Goal: Find specific page/section: Find specific page/section

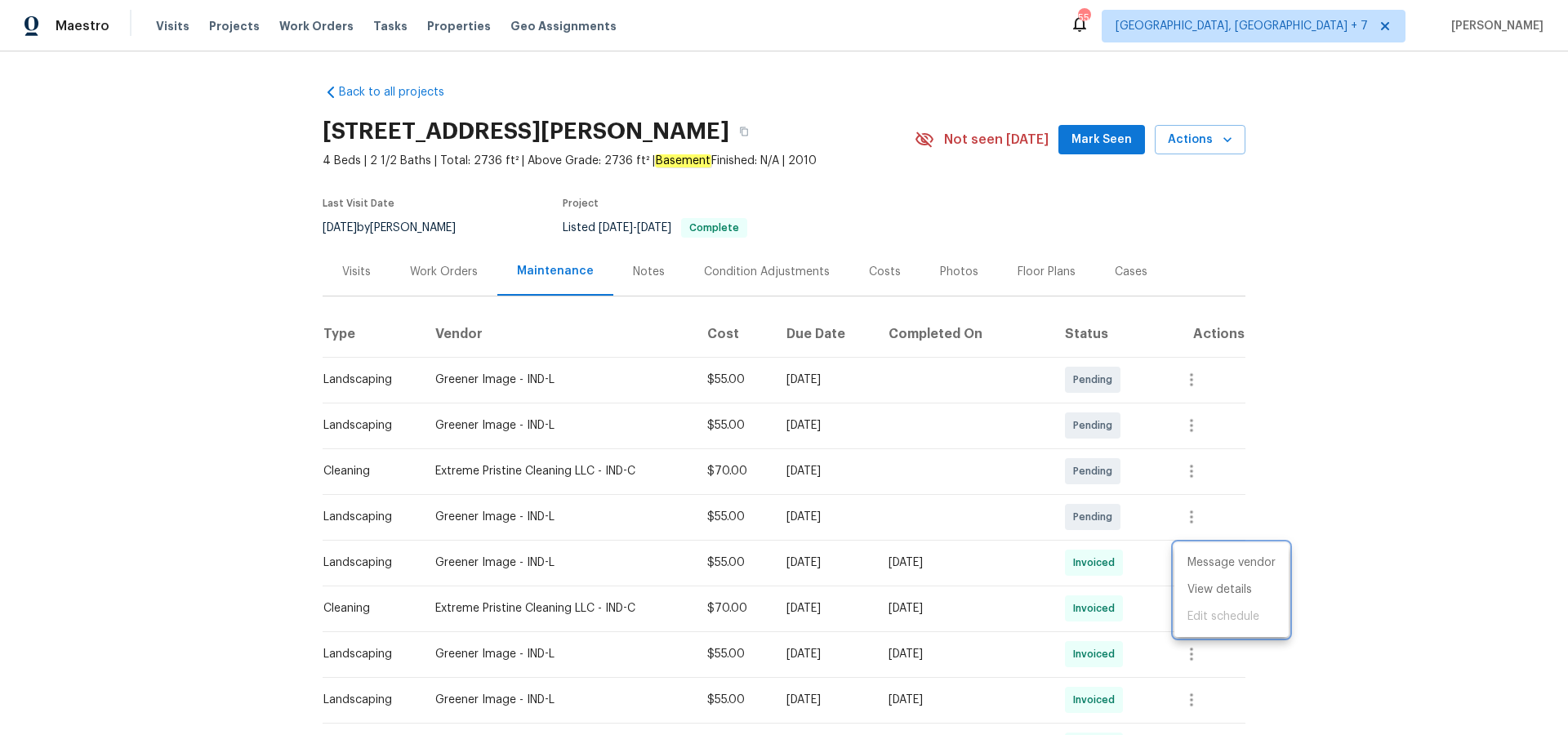
click at [240, 33] on div at bounding box center [784, 368] width 1568 height 735
click at [239, 29] on span "Projects" at bounding box center [234, 27] width 50 height 16
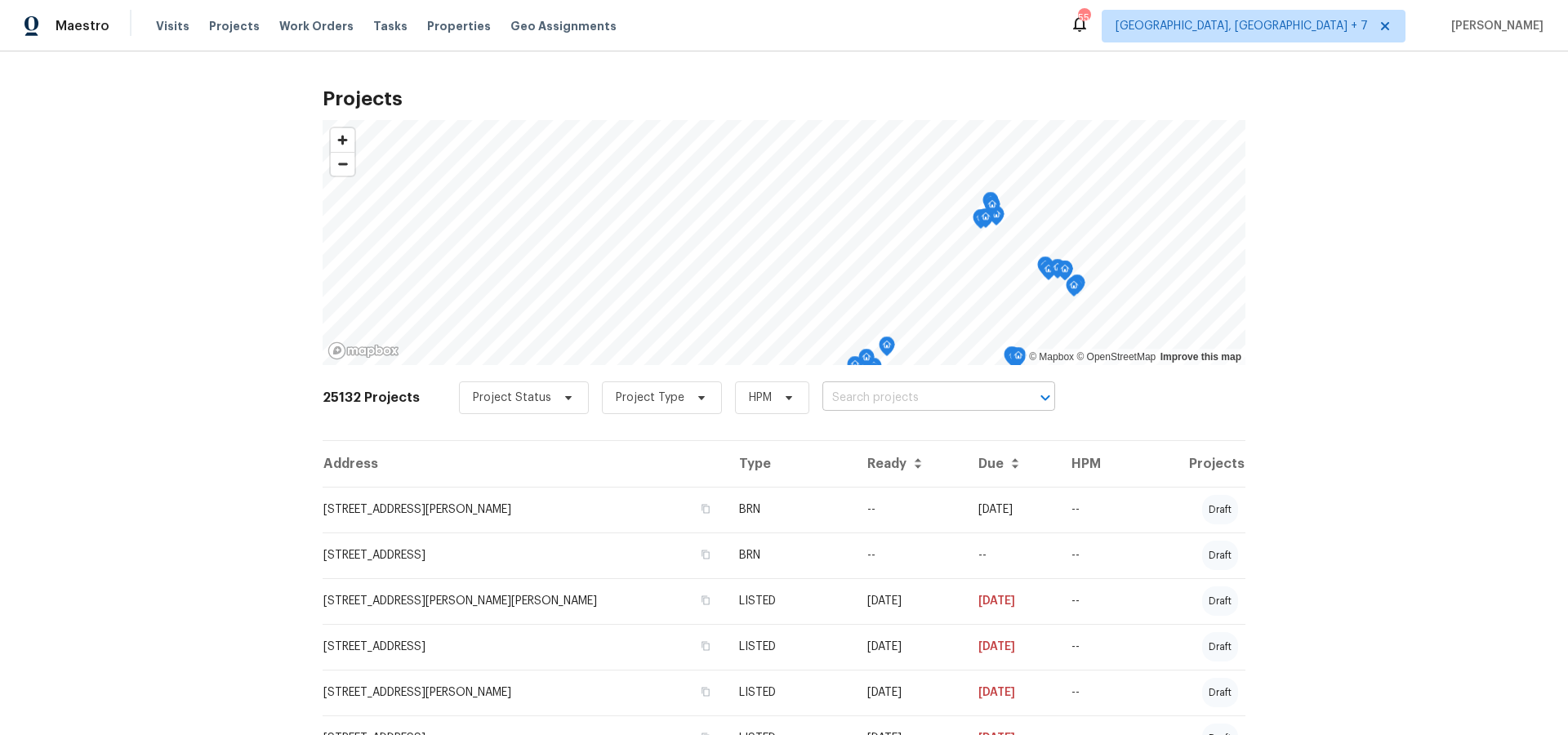
click at [829, 401] on input "text" at bounding box center [916, 399] width 187 height 26
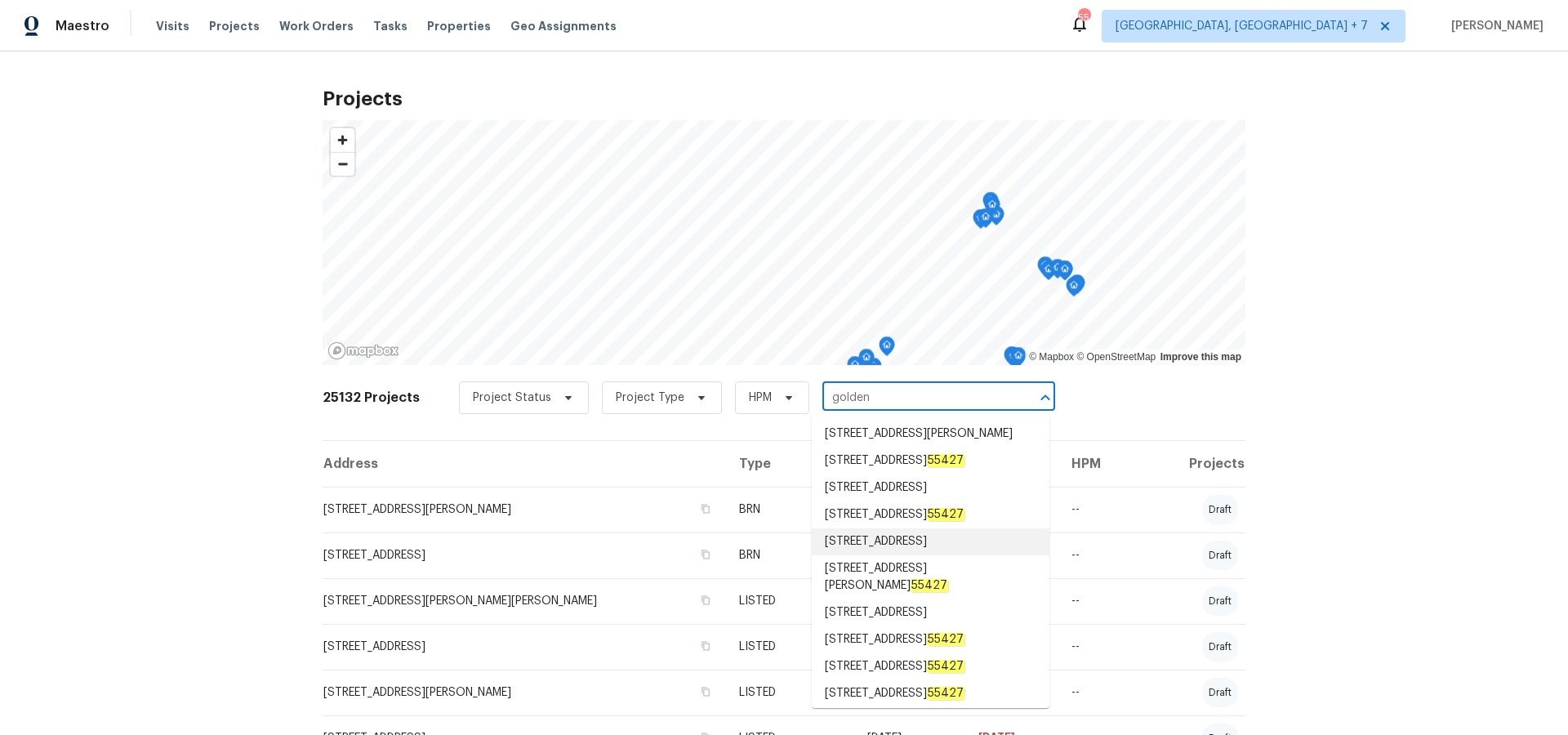
type input "goldenr"
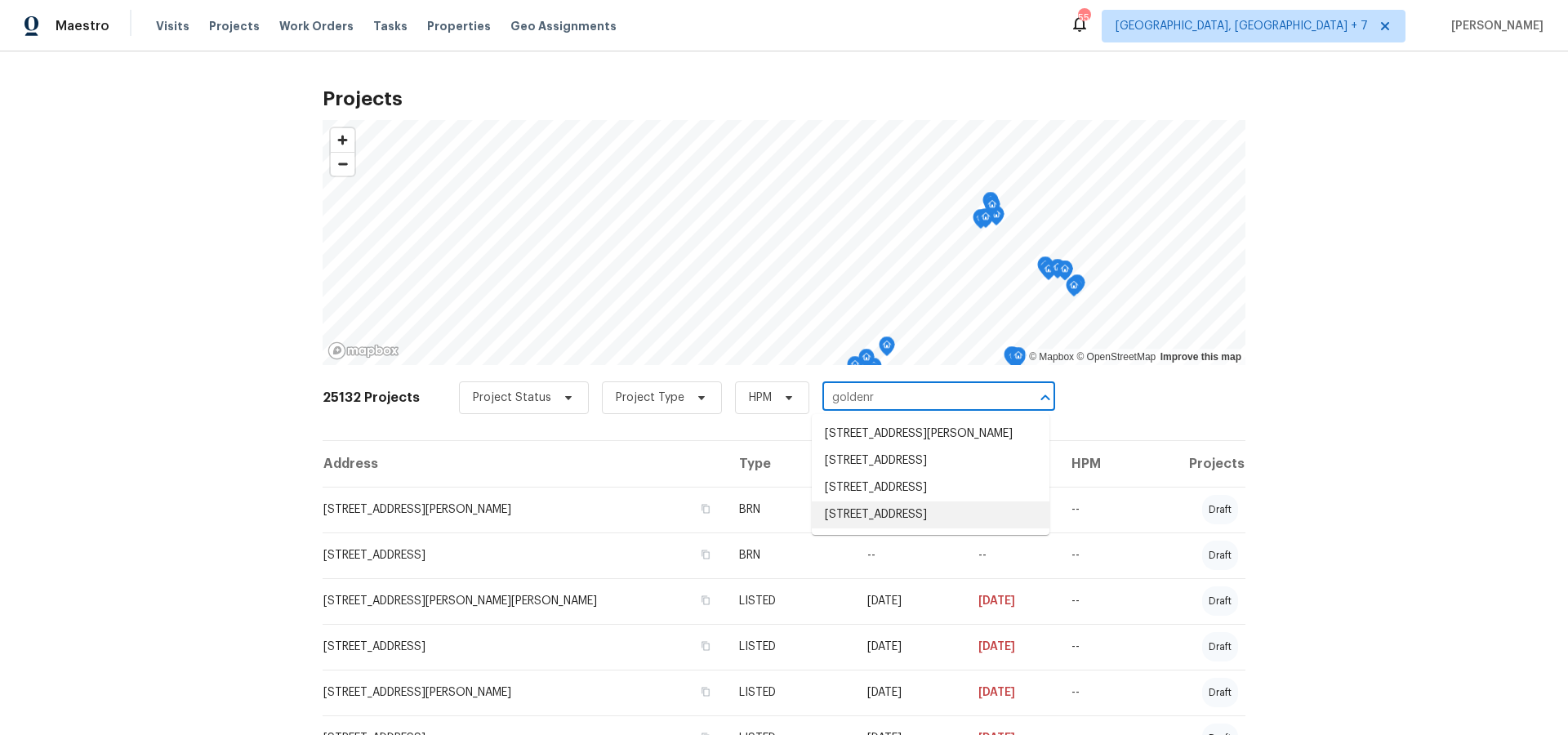
click at [933, 528] on li "8040 Goldenrod Ct, Indianapolis, IN 46219" at bounding box center [930, 514] width 237 height 27
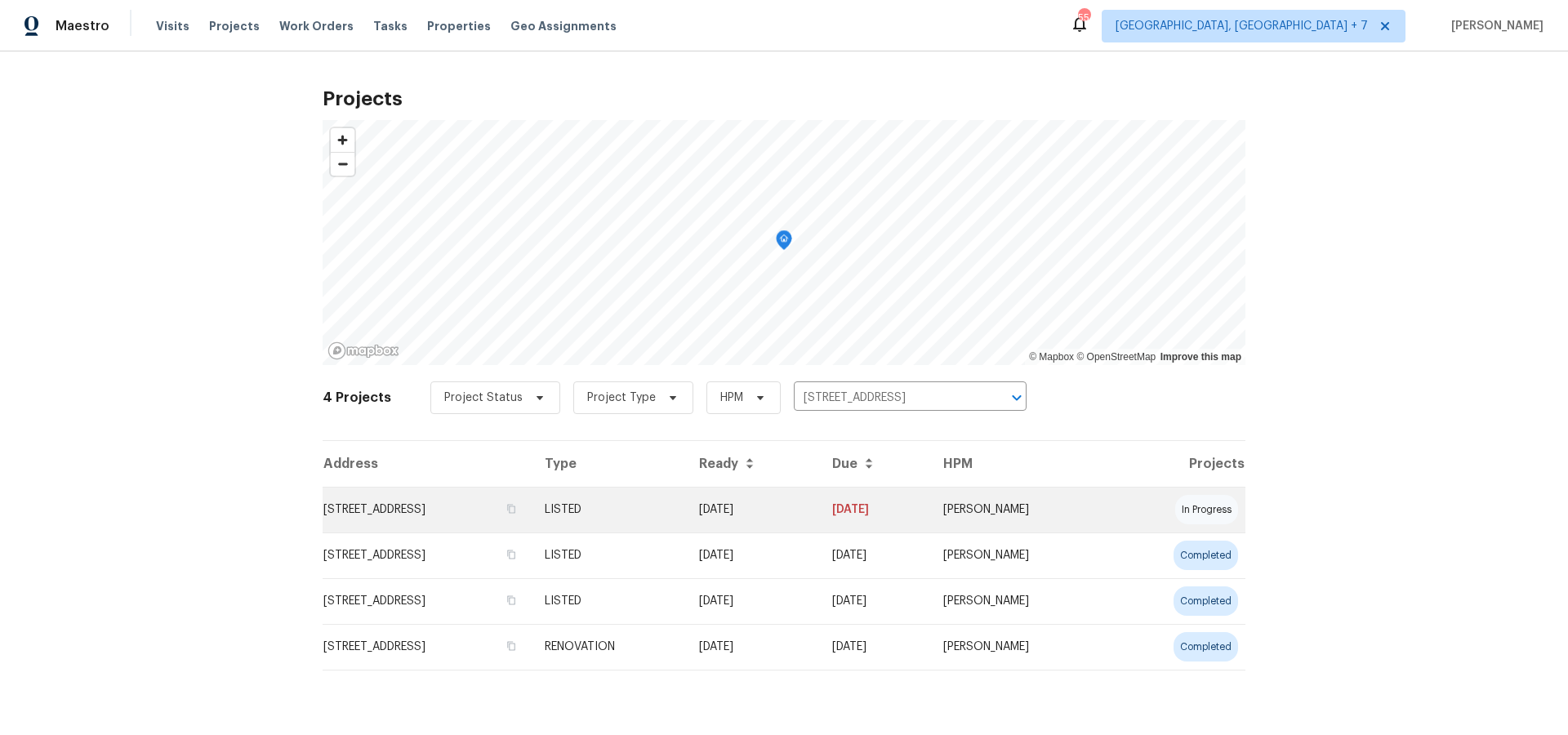
click at [473, 513] on td "8040 Goldenrod Ct, Indianapolis, IN 46219" at bounding box center [427, 510] width 209 height 46
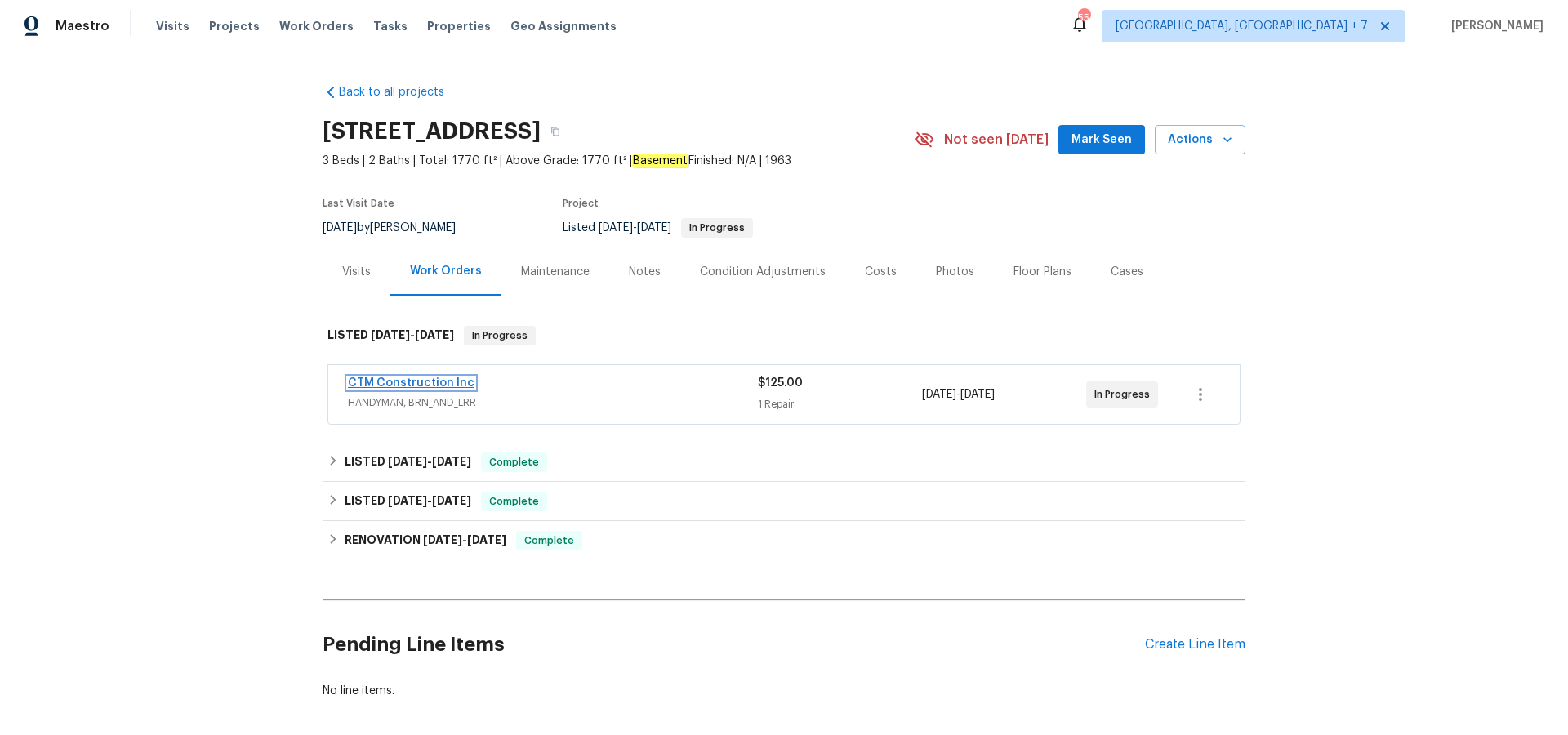
click at [430, 379] on link "CTM Construction Inc" at bounding box center [411, 383] width 126 height 11
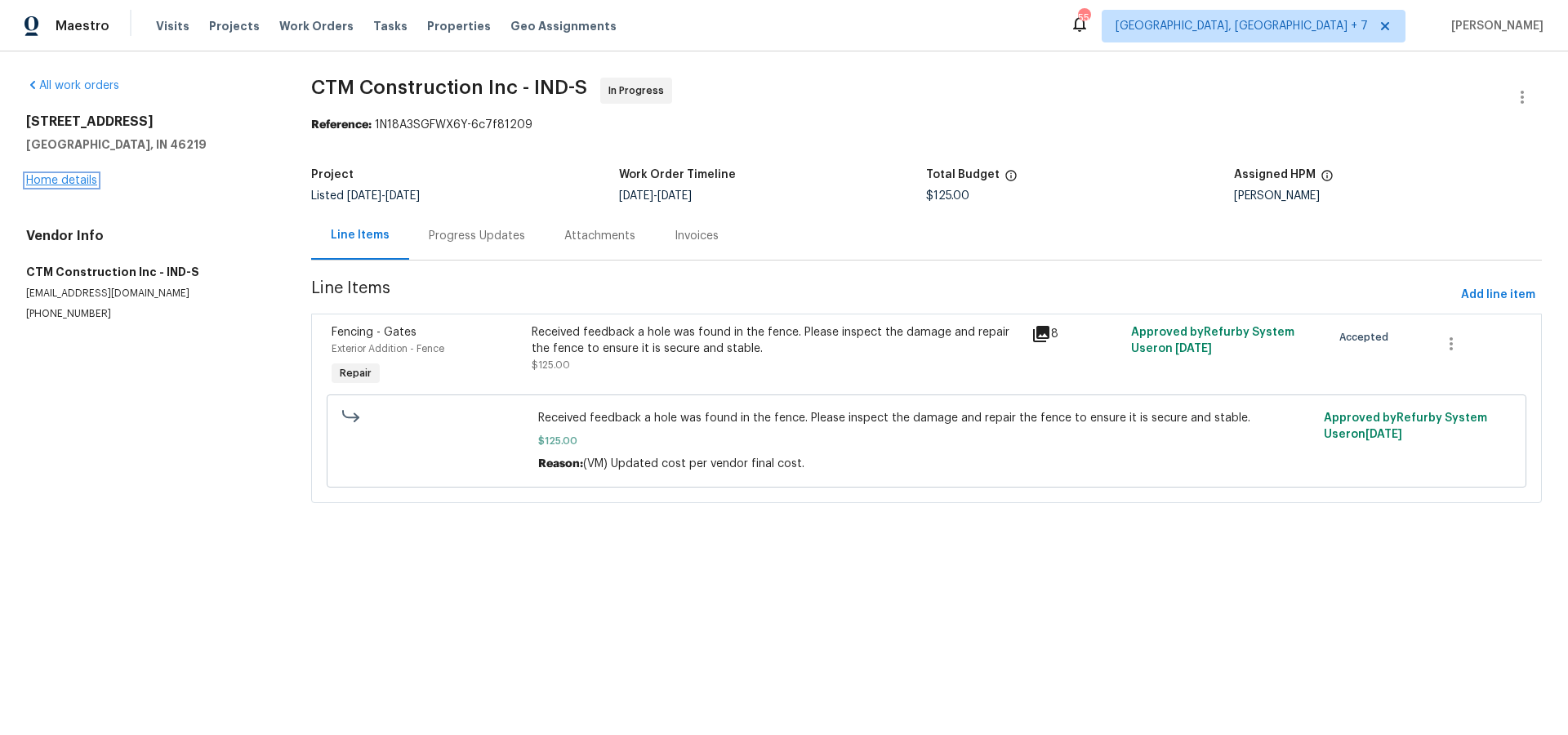
click at [69, 183] on link "Home details" at bounding box center [62, 181] width 71 height 11
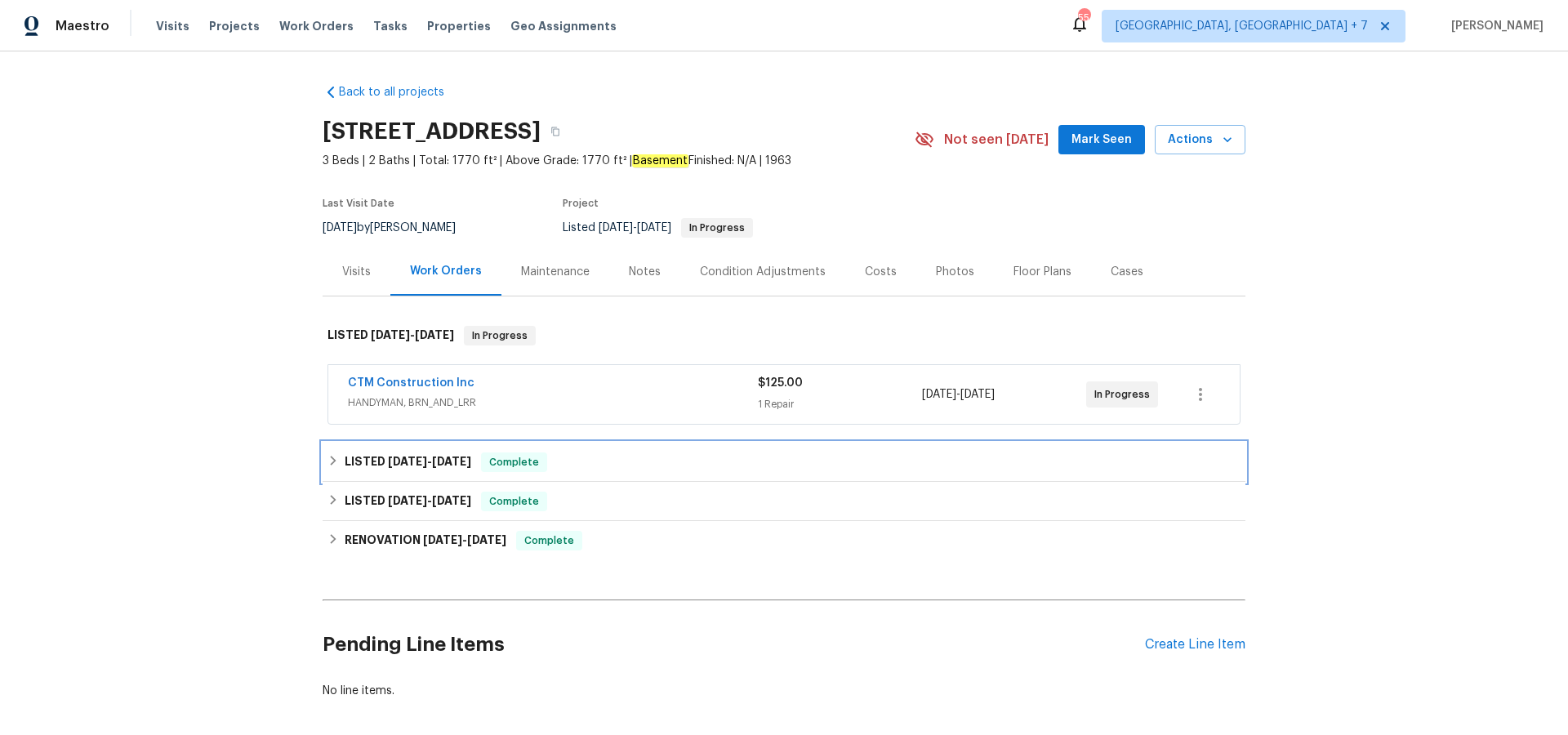
click at [365, 458] on h6 "LISTED 8/18/25 - 9/2/25" at bounding box center [408, 462] width 126 height 19
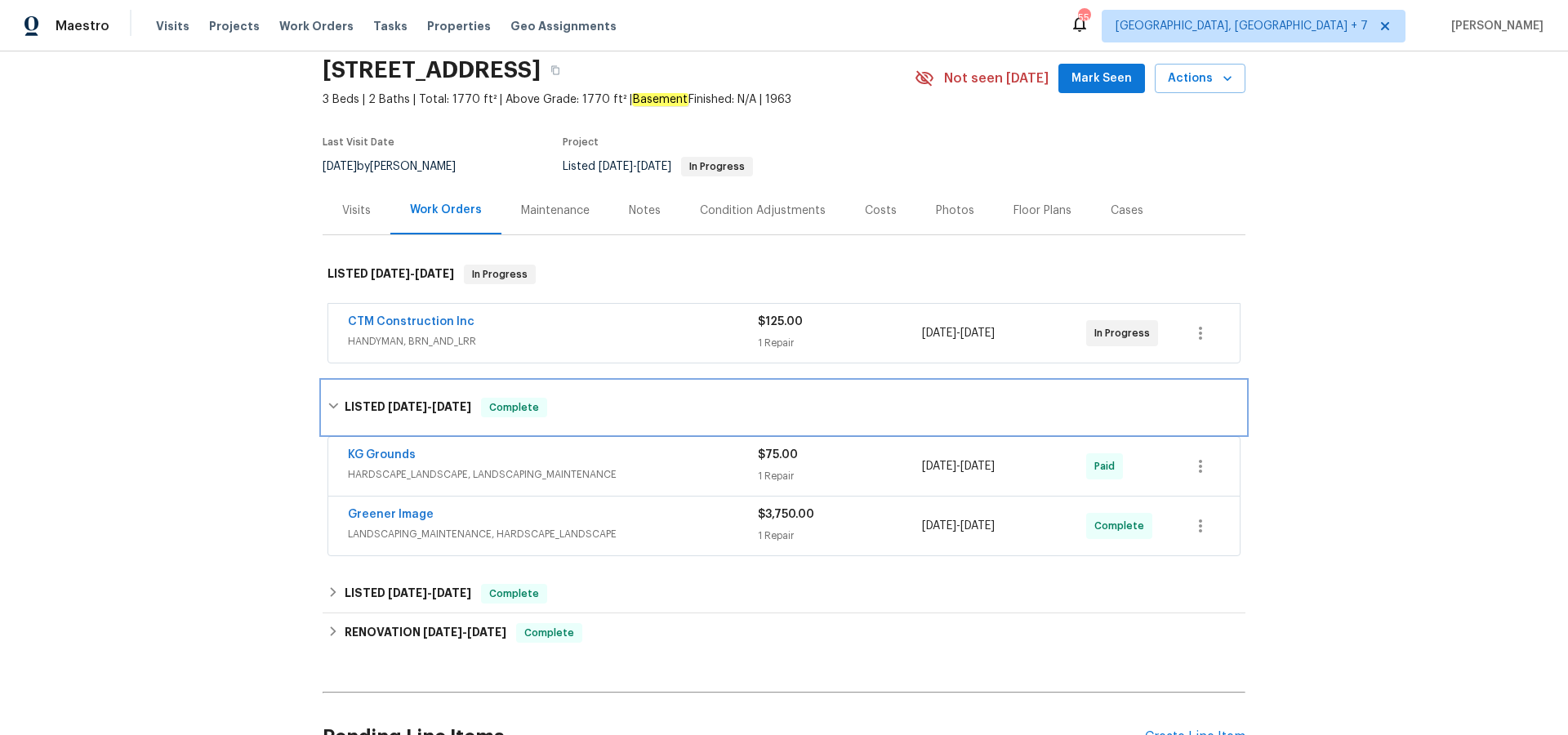
scroll to position [77, 0]
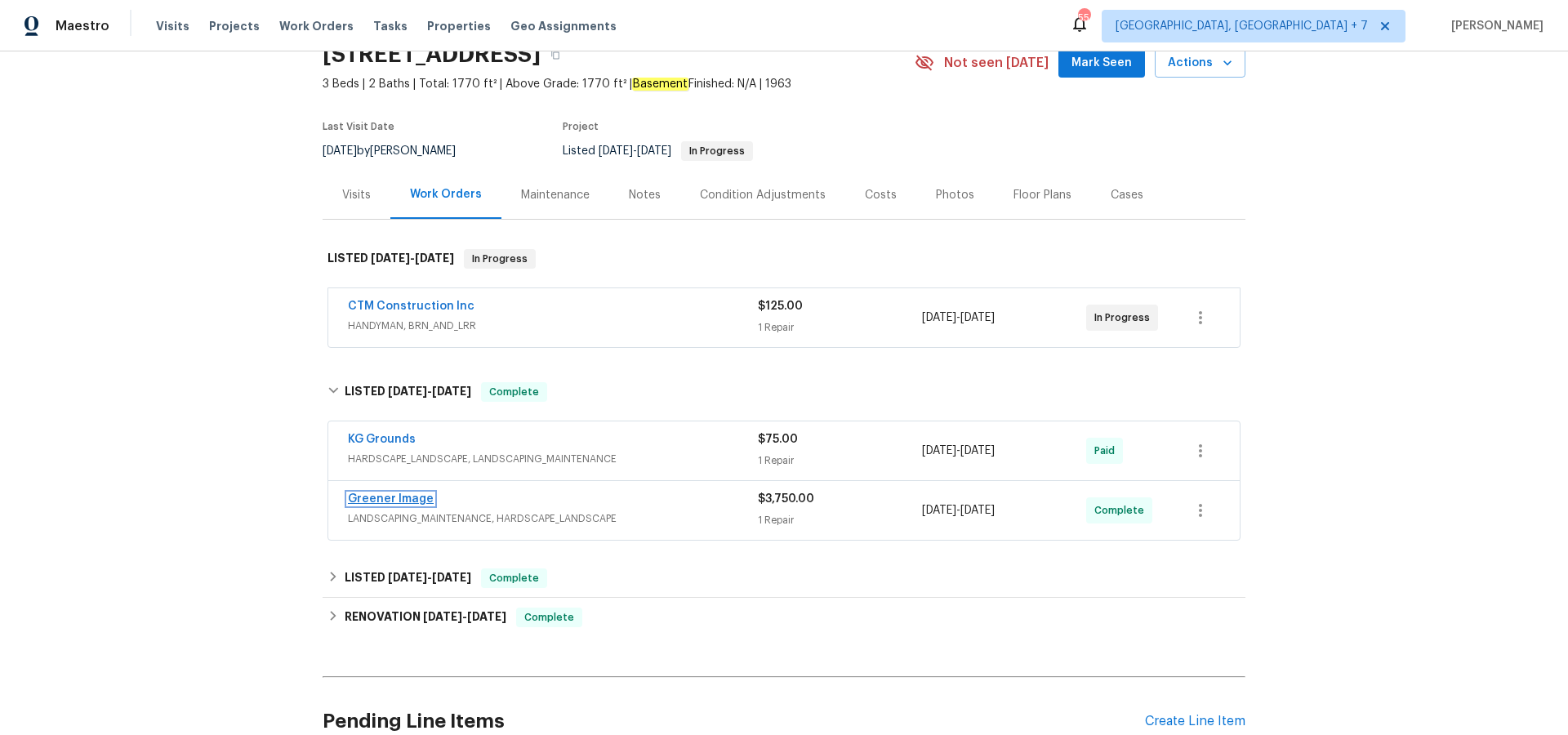
click at [402, 495] on link "Greener Image" at bounding box center [391, 499] width 86 height 11
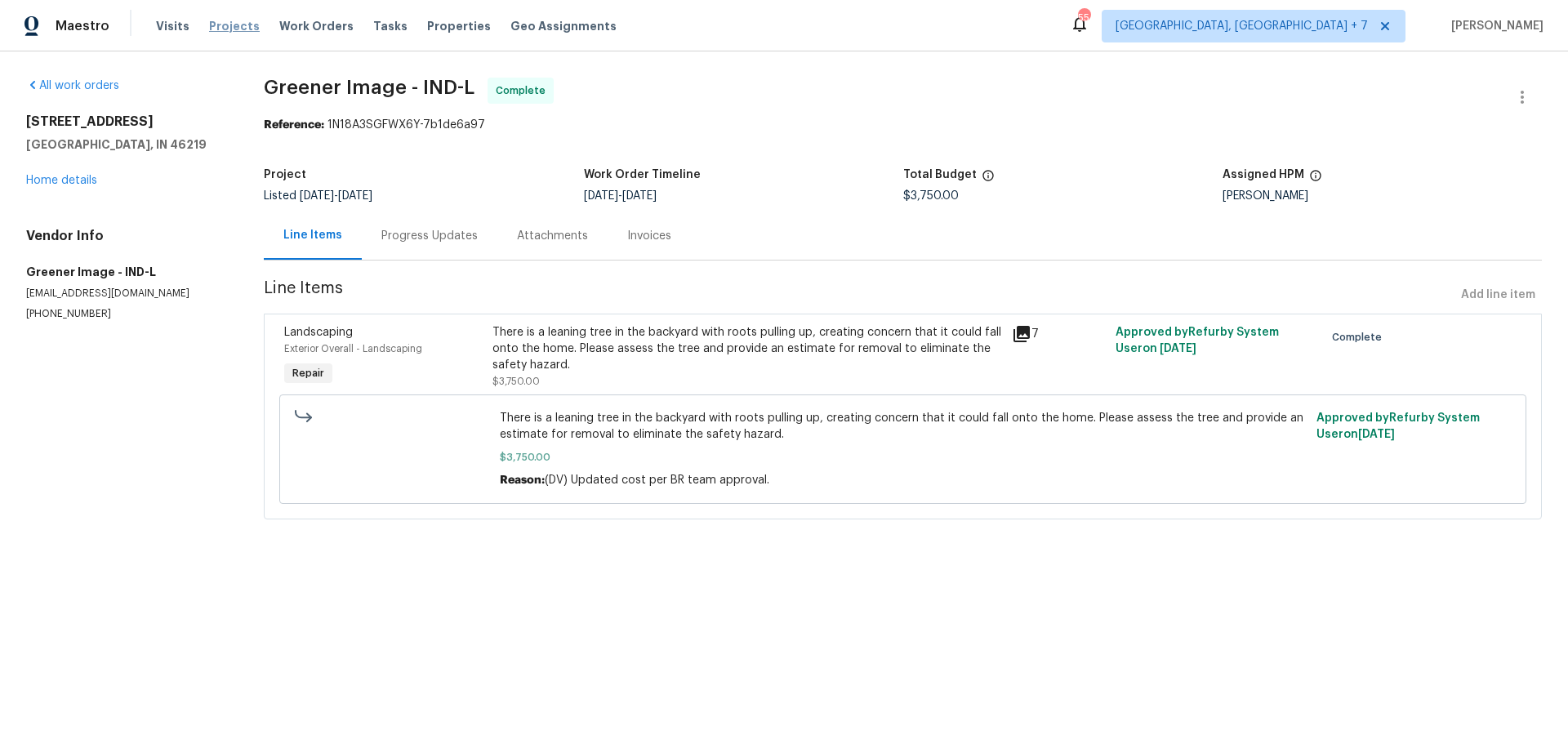
click at [222, 27] on span "Projects" at bounding box center [234, 27] width 50 height 16
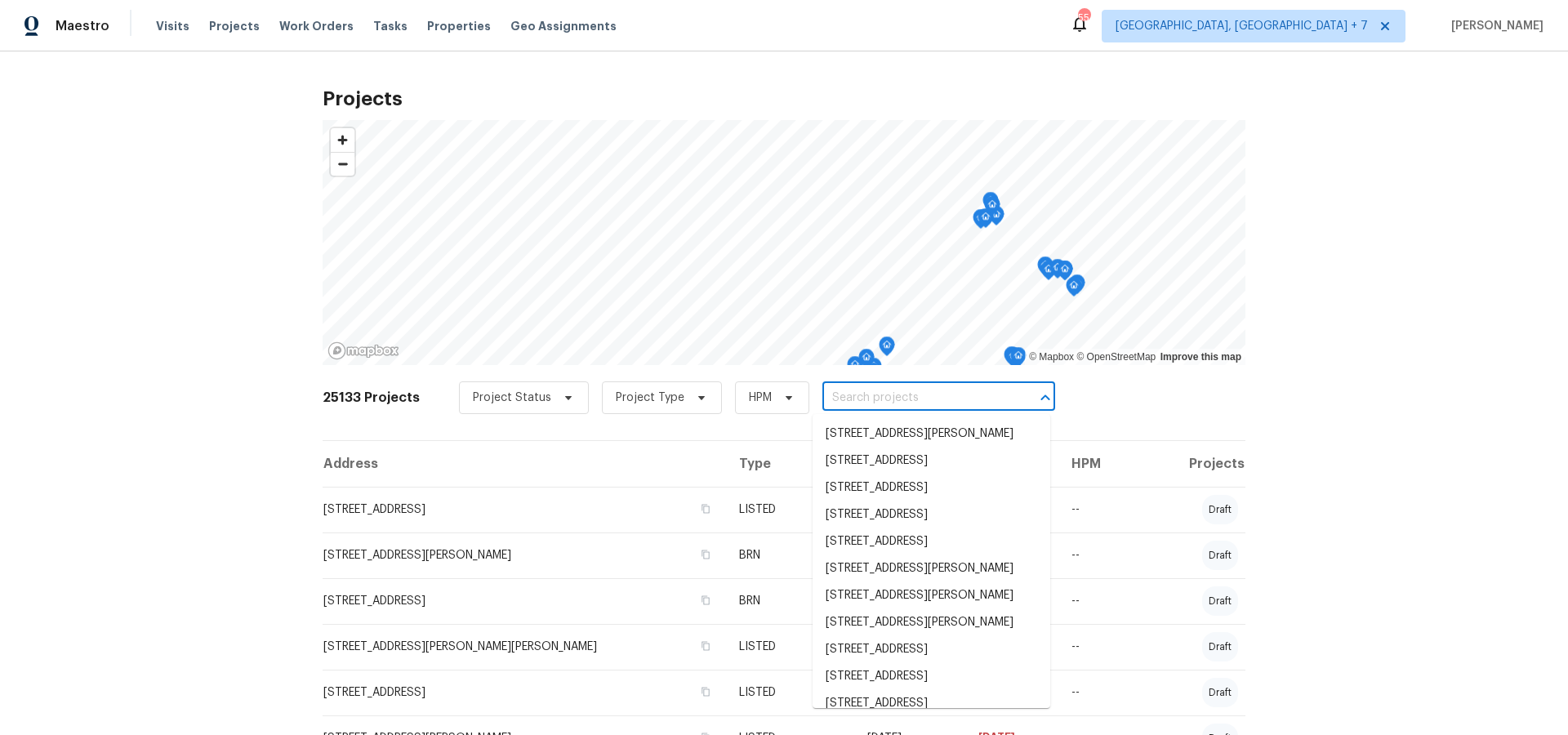
click at [922, 395] on input "text" at bounding box center [916, 399] width 187 height 26
paste input "69 Langer Cir,"
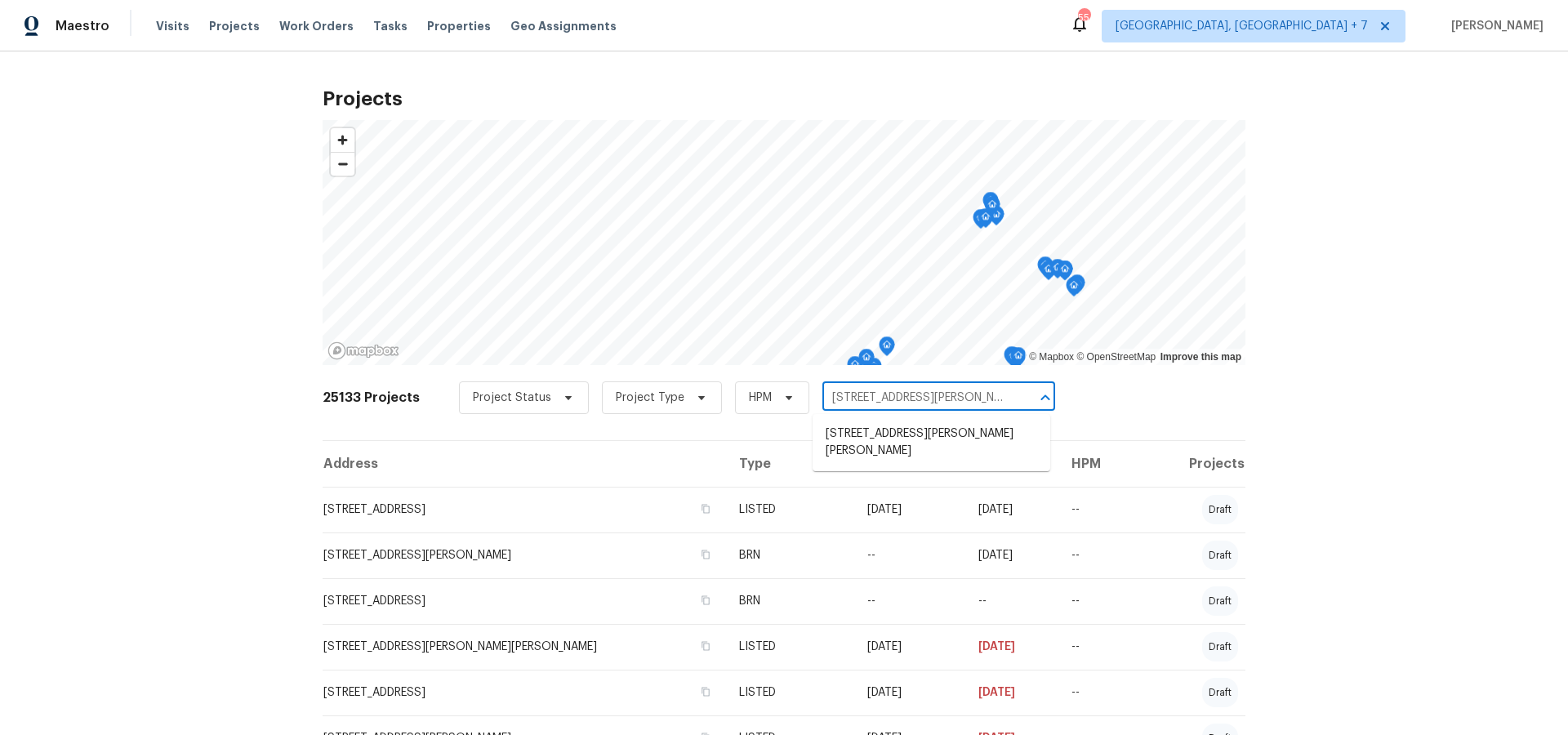
type input "69 Langer Cir"
click at [926, 436] on li "69 Langer Cir, West St. Paul, MN 55118" at bounding box center [931, 443] width 237 height 44
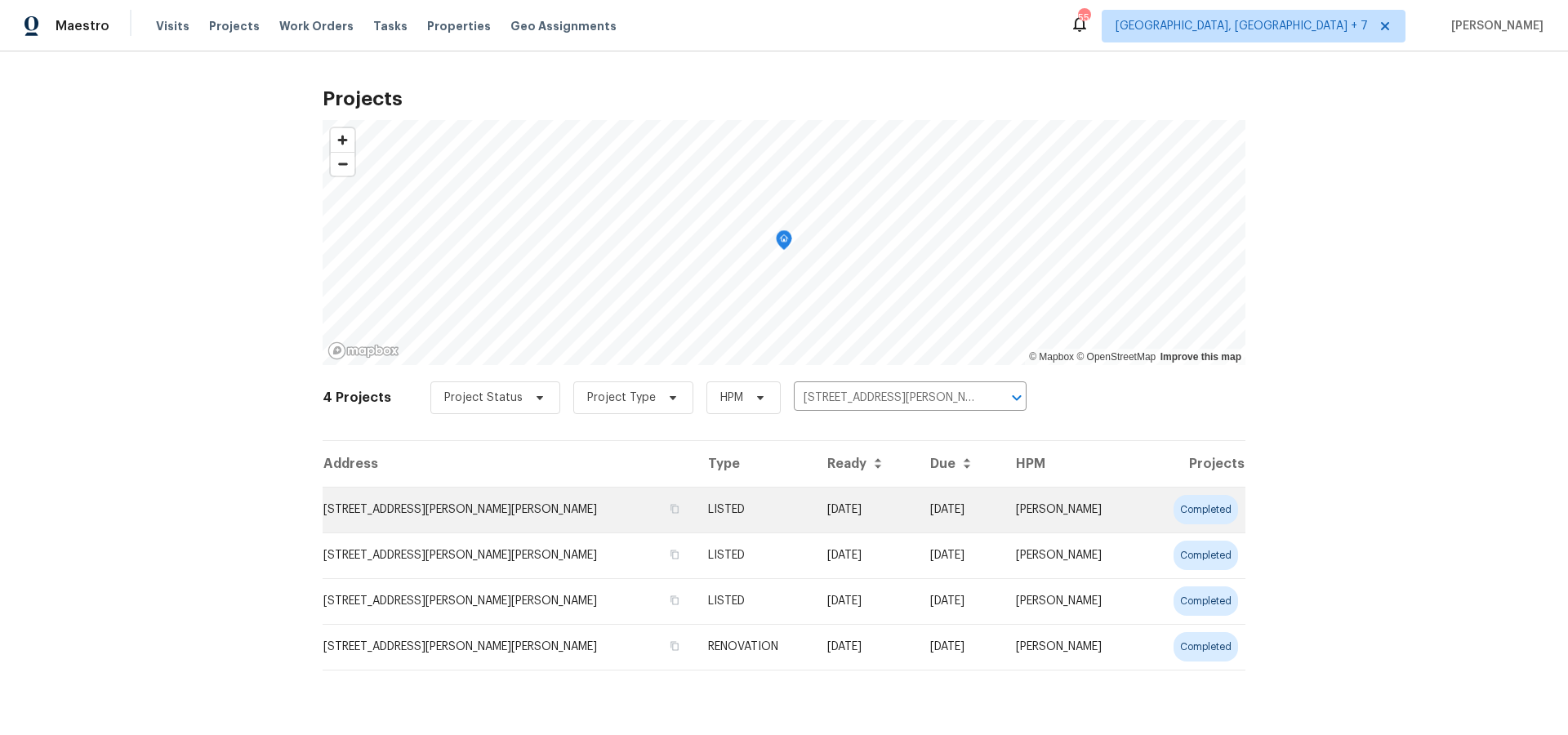
click at [460, 515] on td "69 Langer Cir, West St. Paul, MN 55118" at bounding box center [509, 510] width 372 height 46
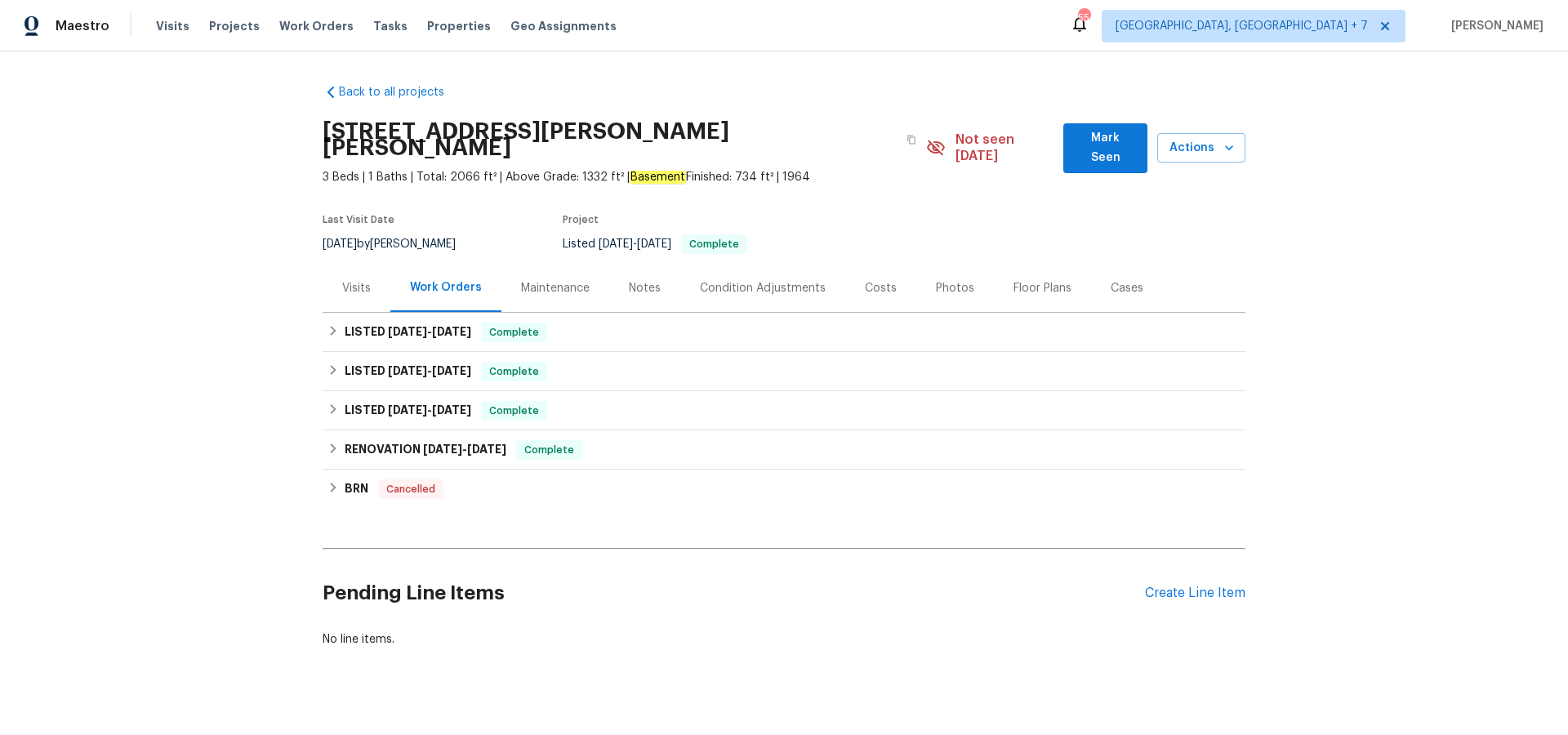
click at [351, 280] on div "Visits" at bounding box center [356, 289] width 28 height 16
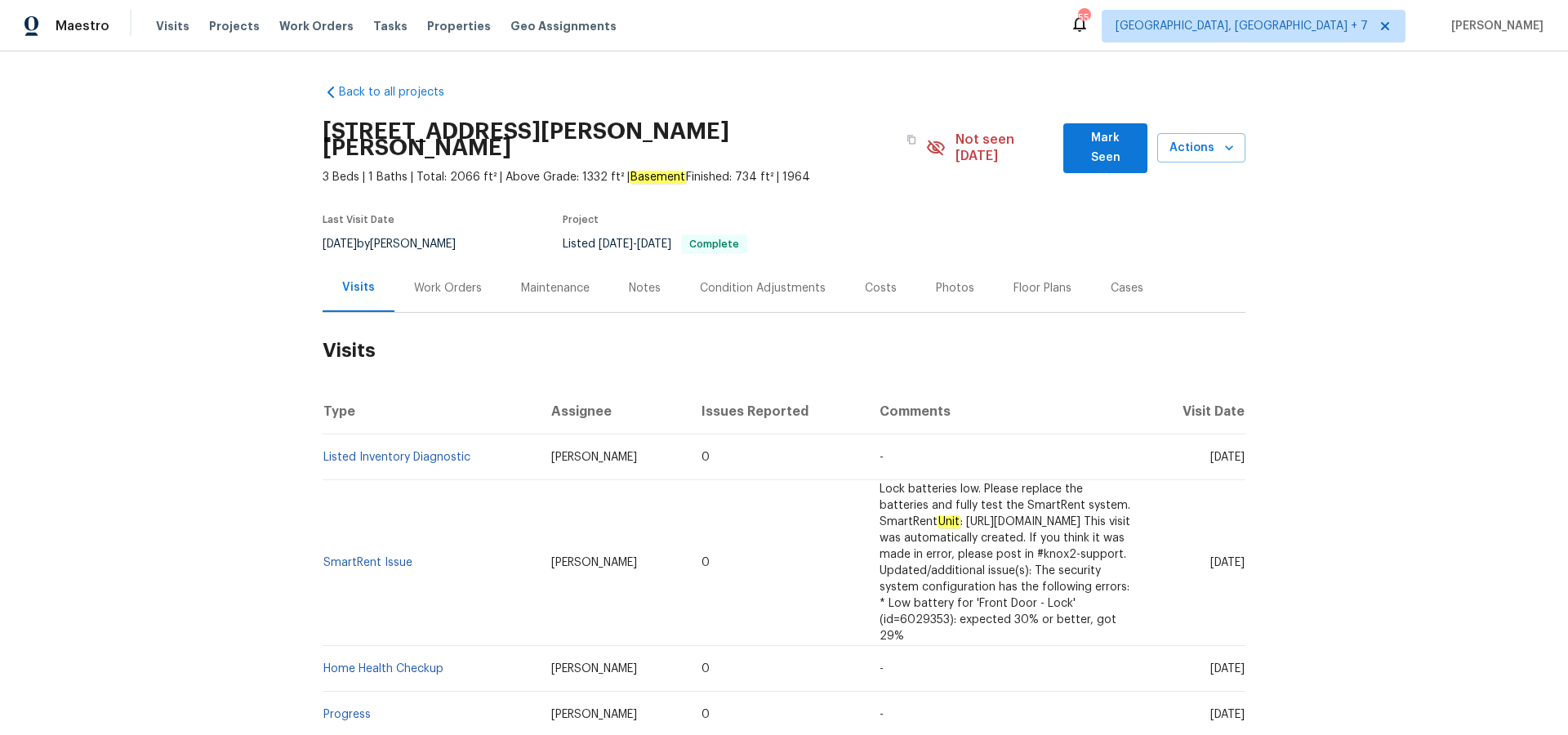
click at [364, 434] on td "Listed Inventory Diagnostic" at bounding box center [430, 457] width 215 height 46
click at [364, 452] on link "Listed Inventory Diagnostic" at bounding box center [397, 457] width 147 height 11
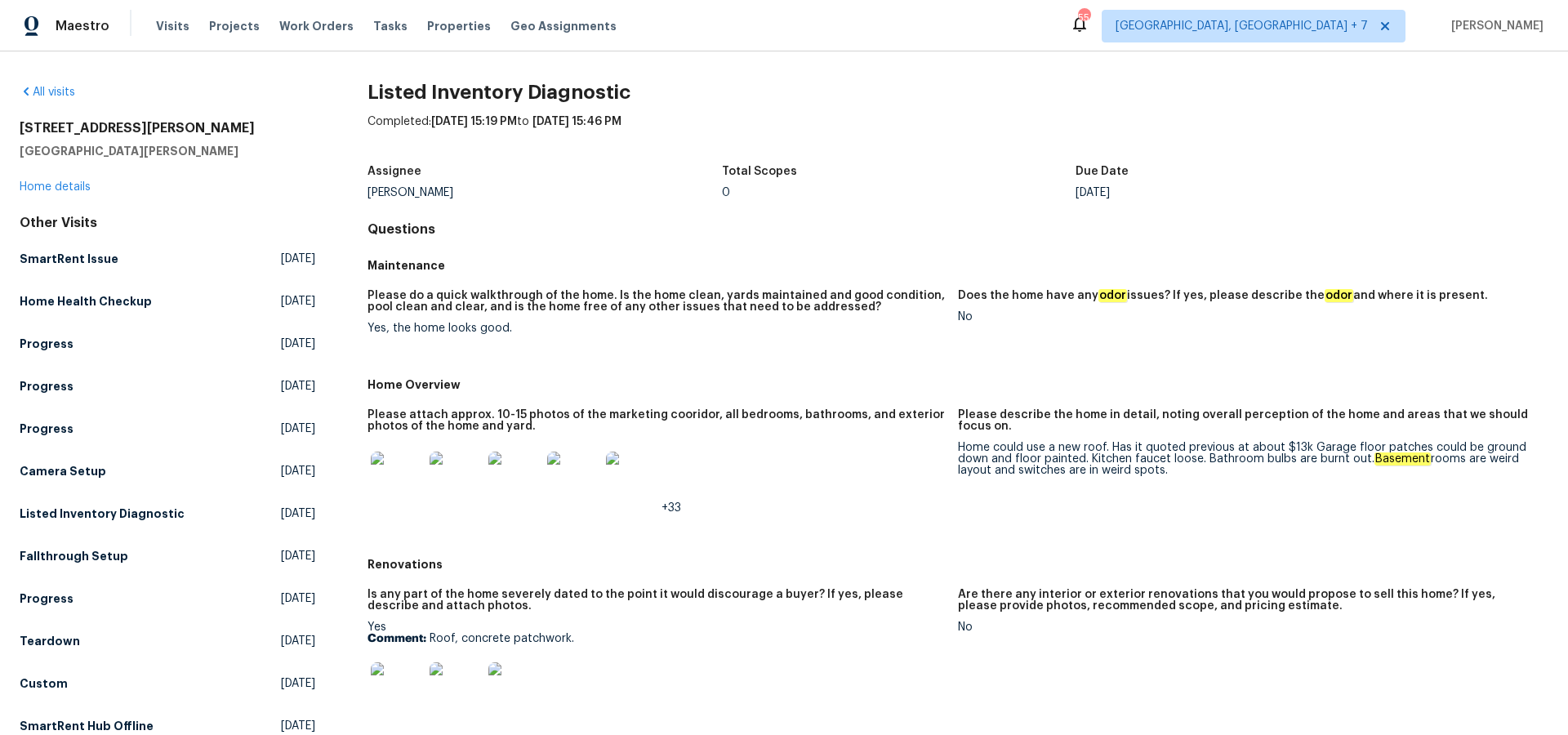
click at [390, 476] on img at bounding box center [397, 477] width 52 height 52
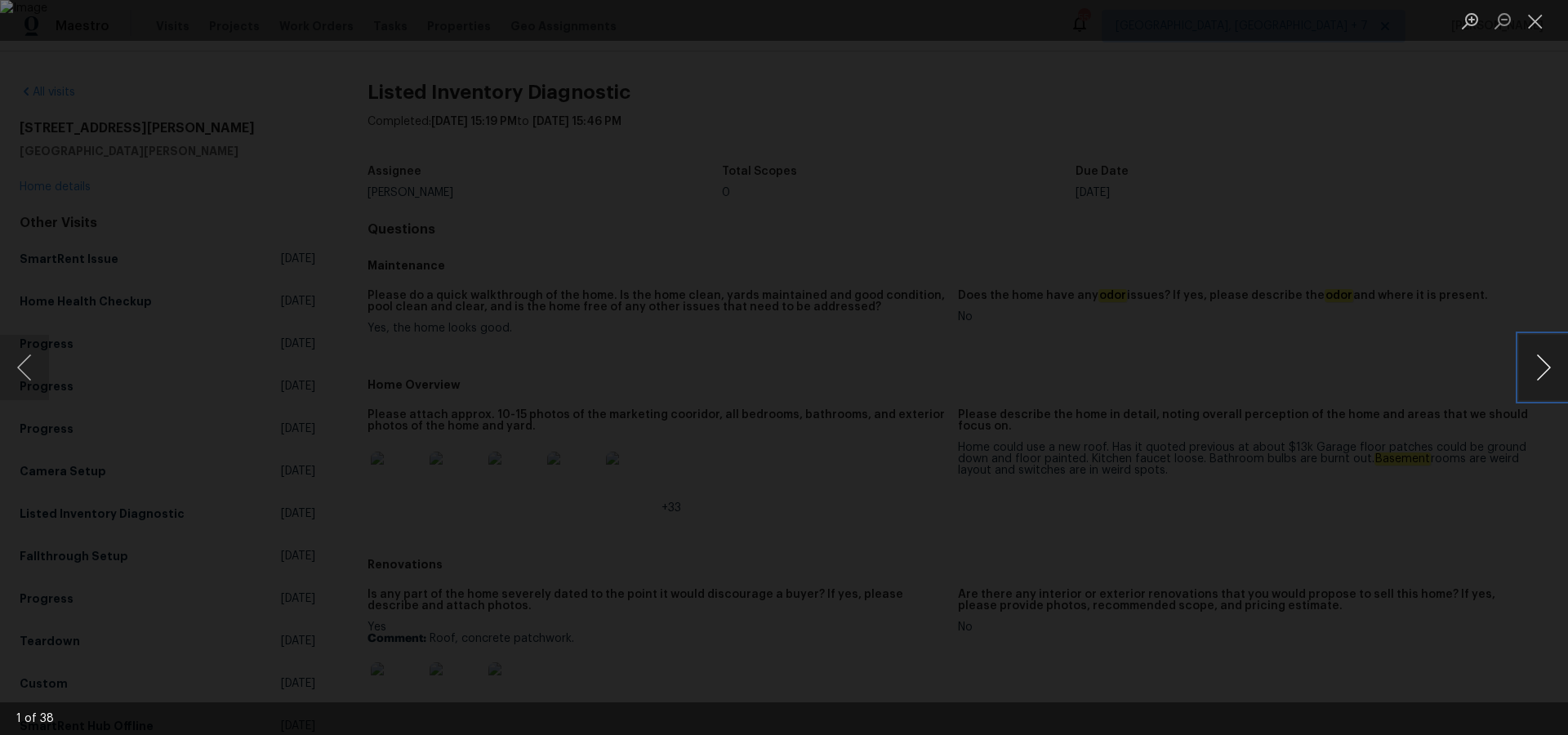
click at [1545, 375] on button "Next image" at bounding box center [1542, 367] width 49 height 65
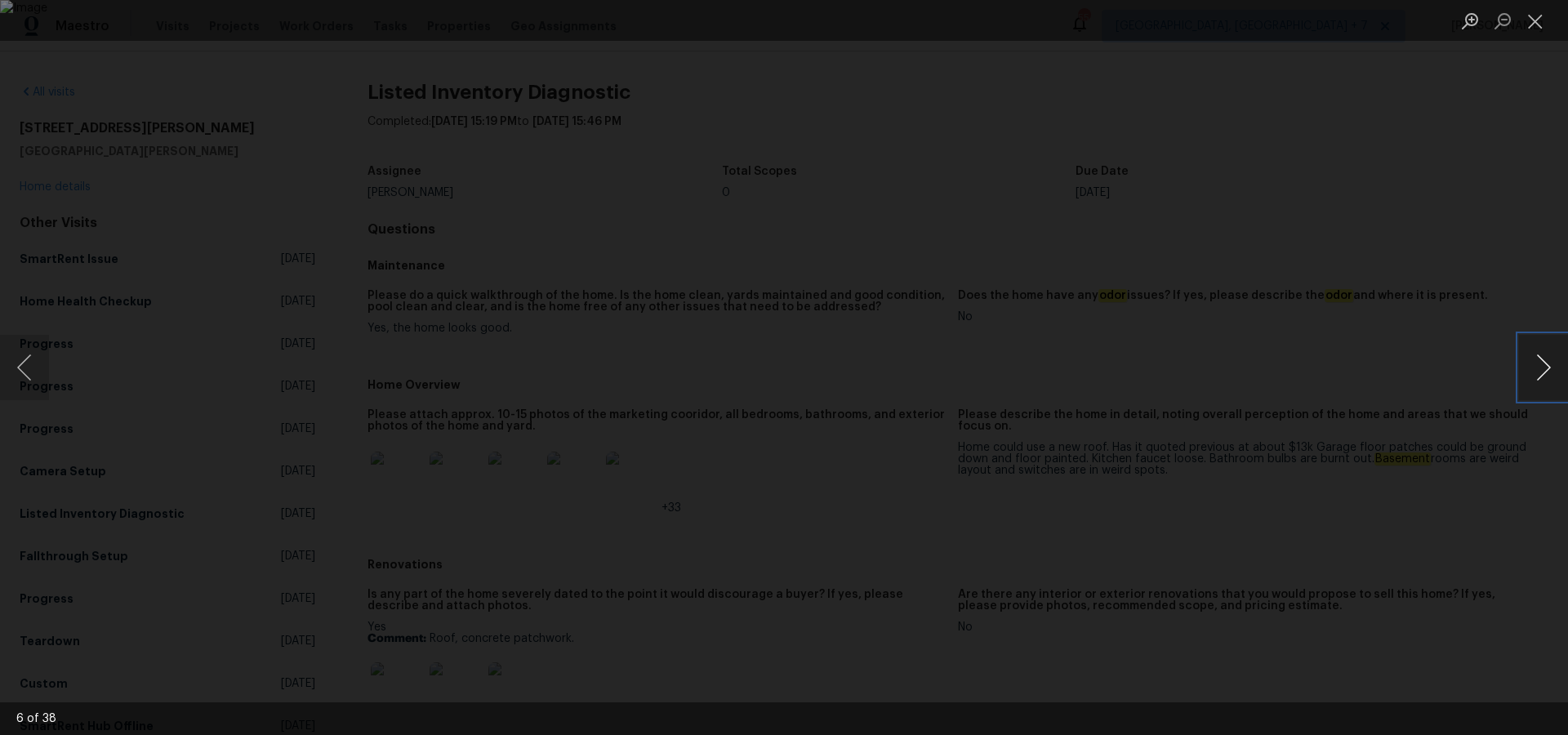
click at [1545, 375] on button "Next image" at bounding box center [1542, 367] width 49 height 65
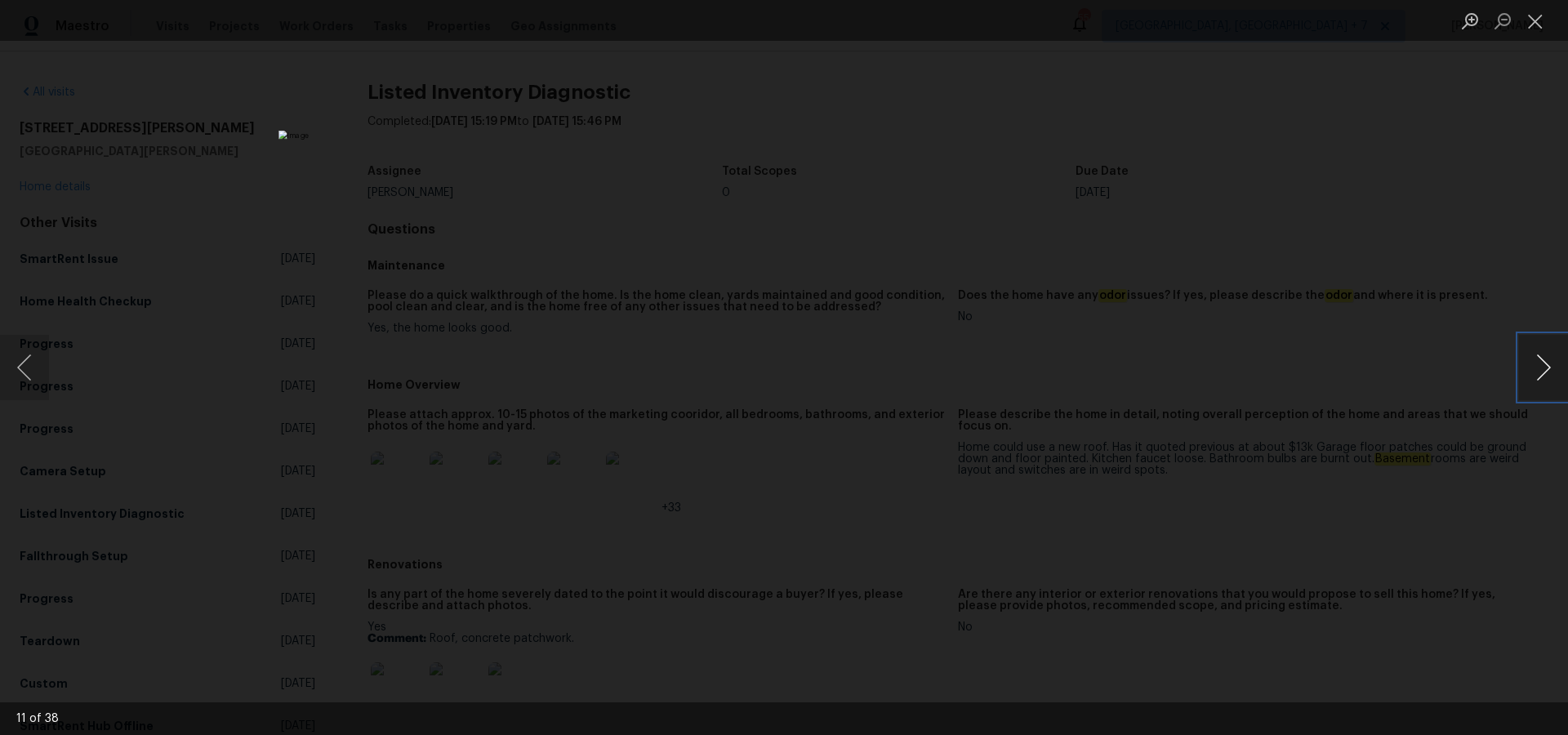
click at [1545, 375] on button "Next image" at bounding box center [1542, 367] width 49 height 65
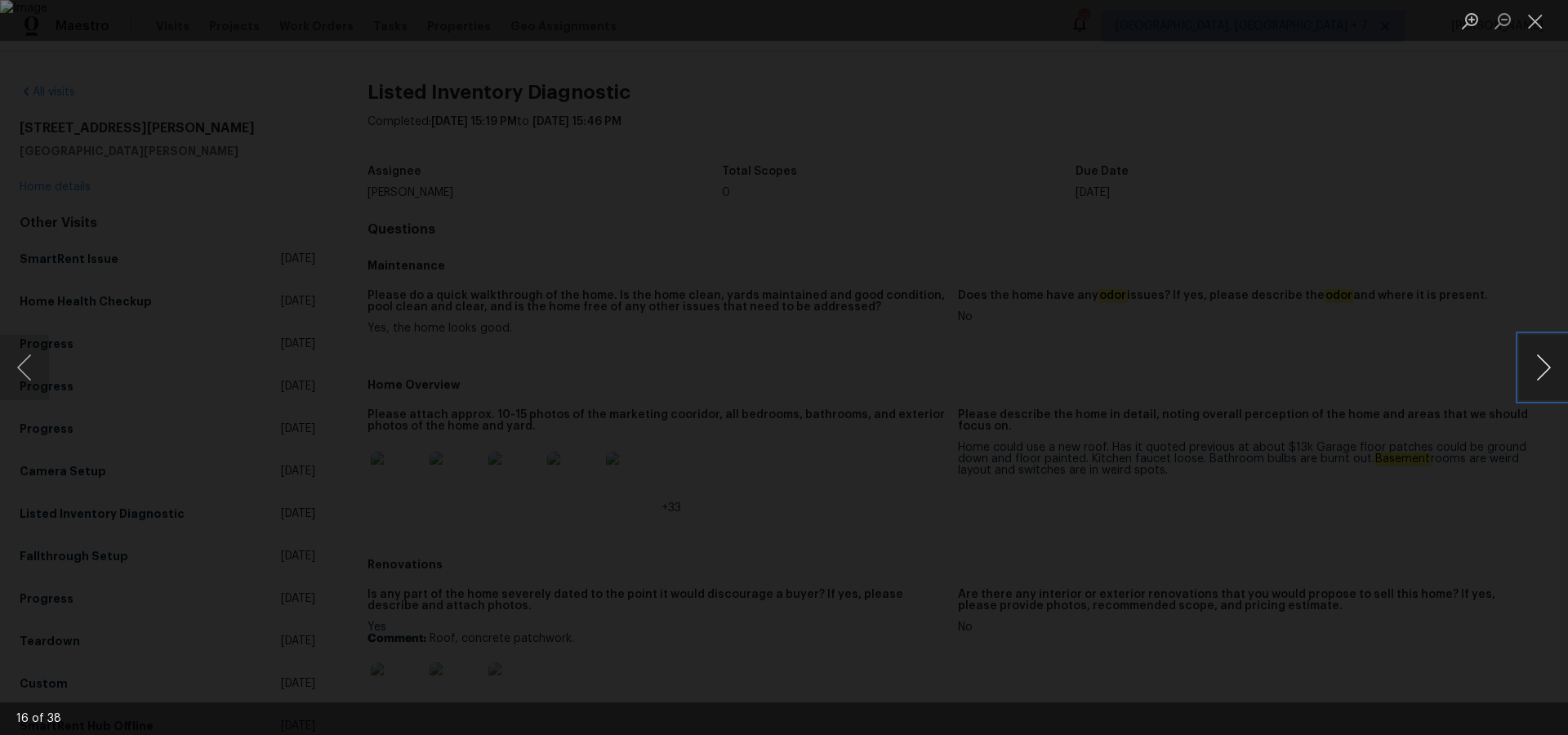
click at [1545, 375] on button "Next image" at bounding box center [1542, 367] width 49 height 65
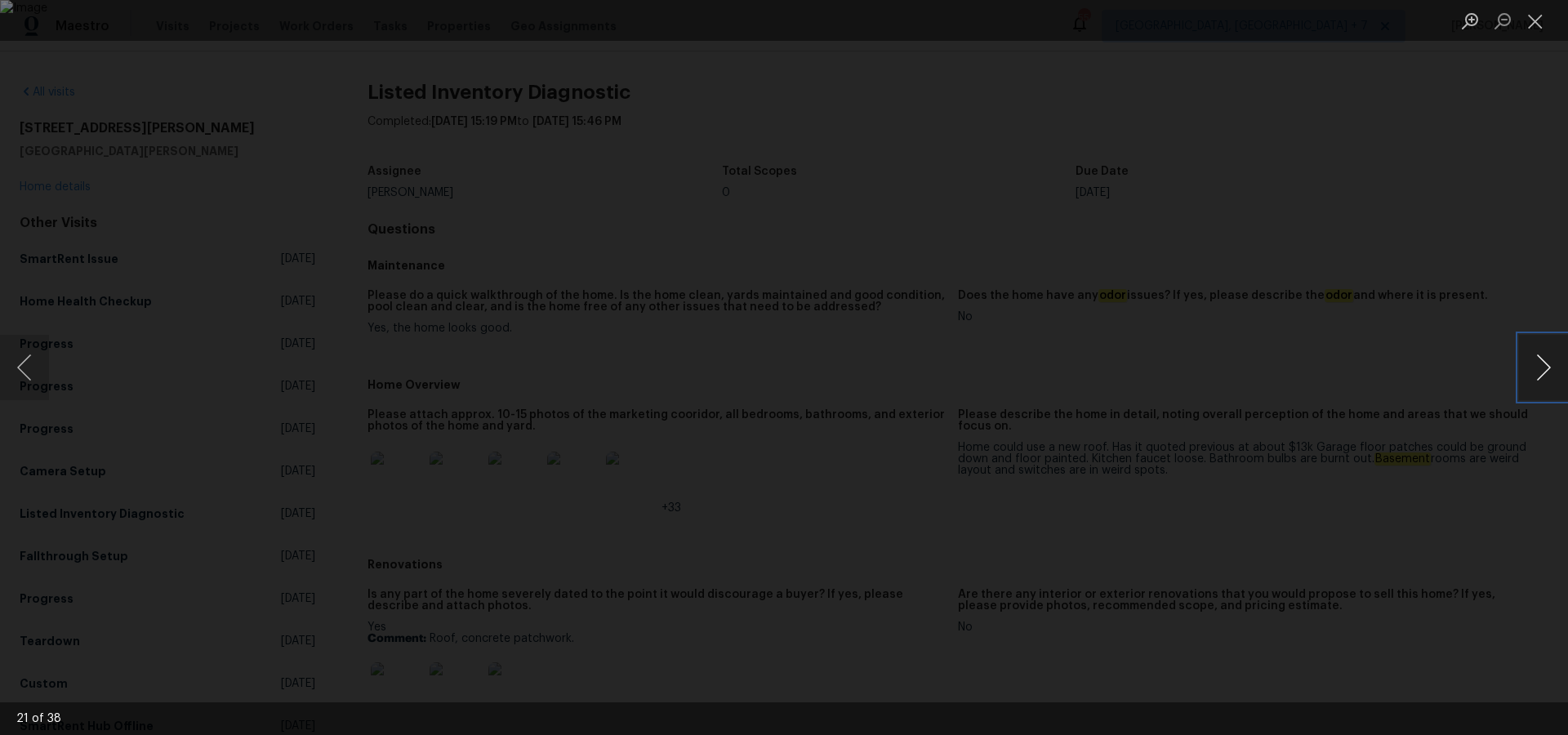
click at [1545, 375] on button "Next image" at bounding box center [1542, 367] width 49 height 65
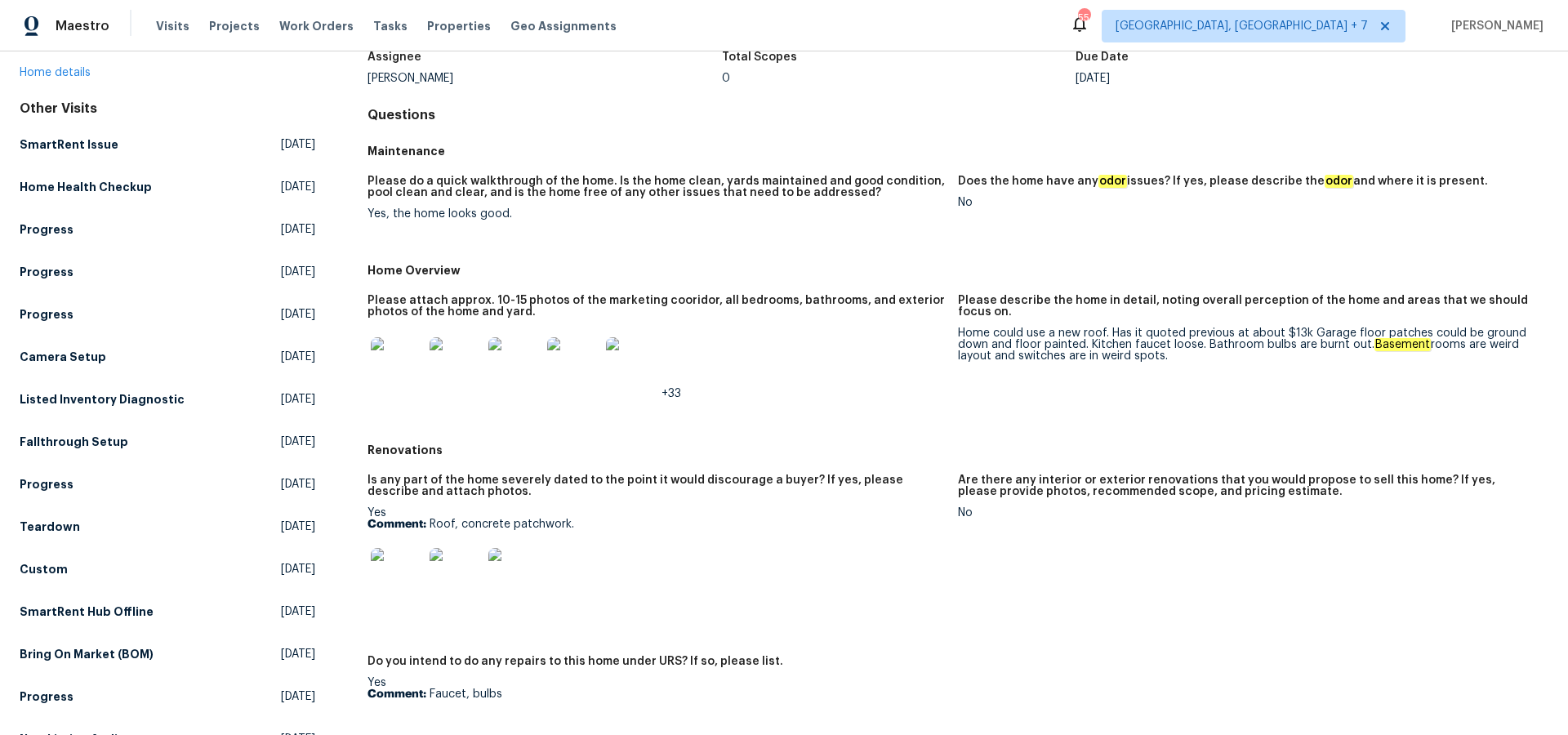
scroll to position [121, 0]
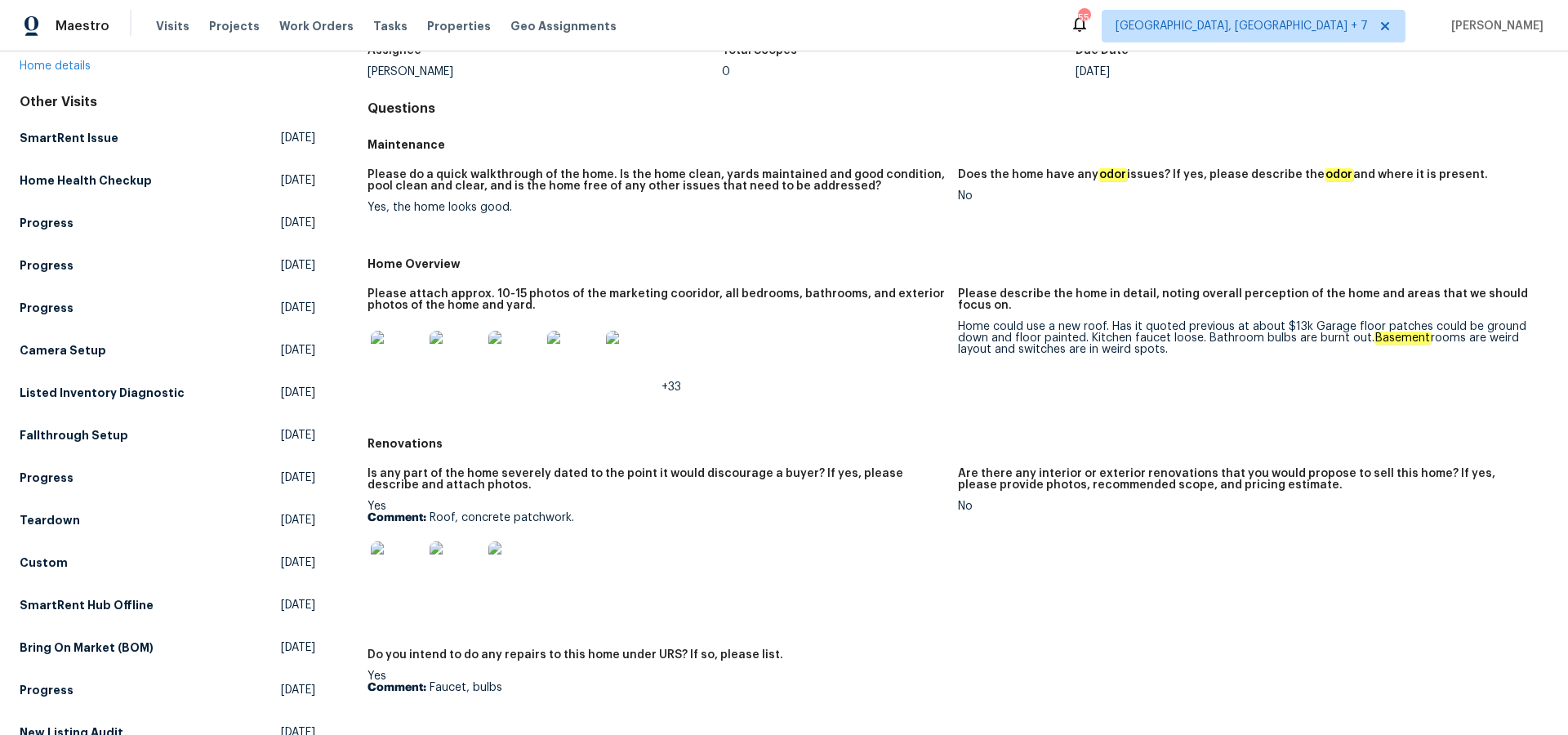
click at [391, 569] on img at bounding box center [397, 567] width 52 height 52
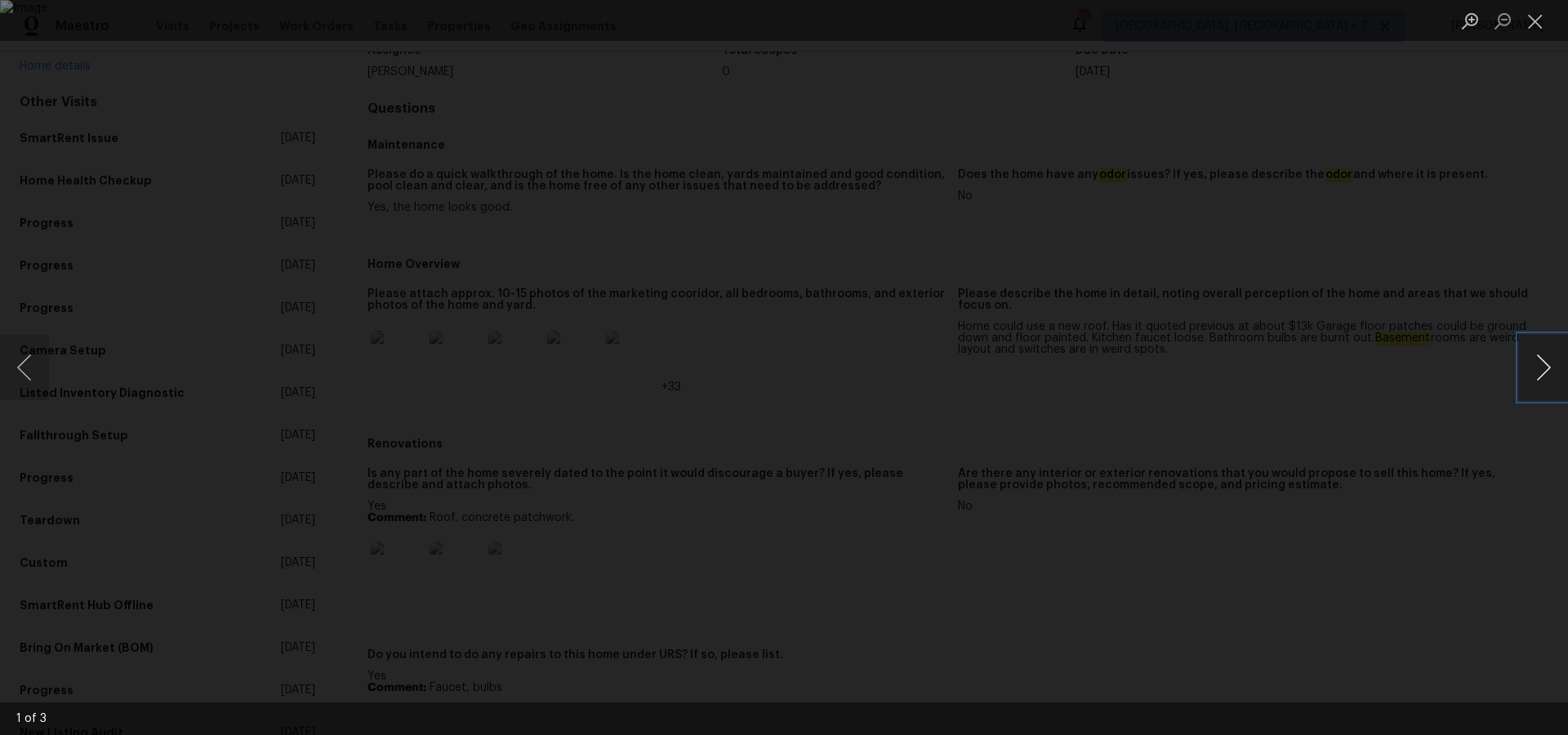
click at [1540, 371] on button "Next image" at bounding box center [1542, 367] width 49 height 65
click at [1540, 25] on button "Close lightbox" at bounding box center [1535, 20] width 33 height 28
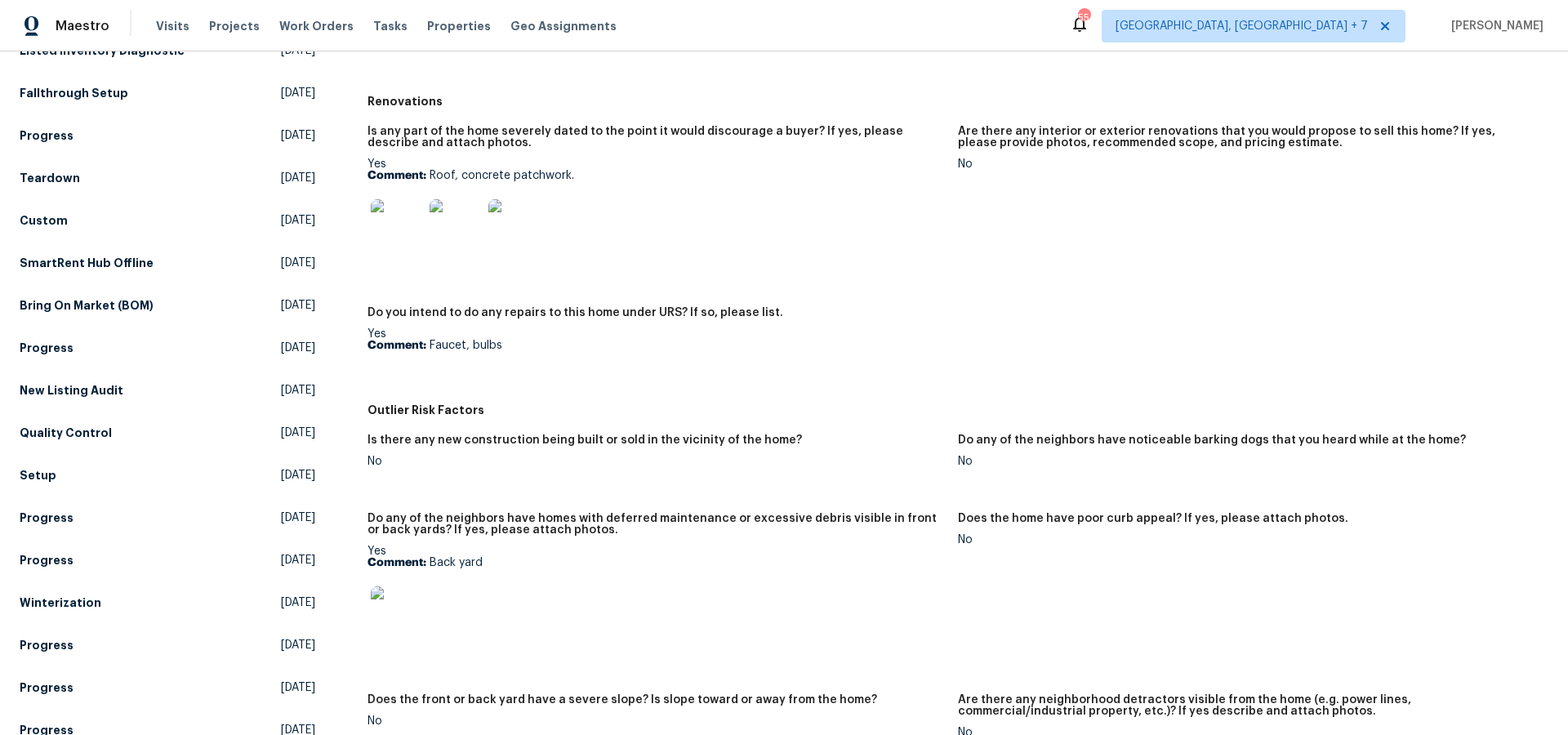
scroll to position [510, 0]
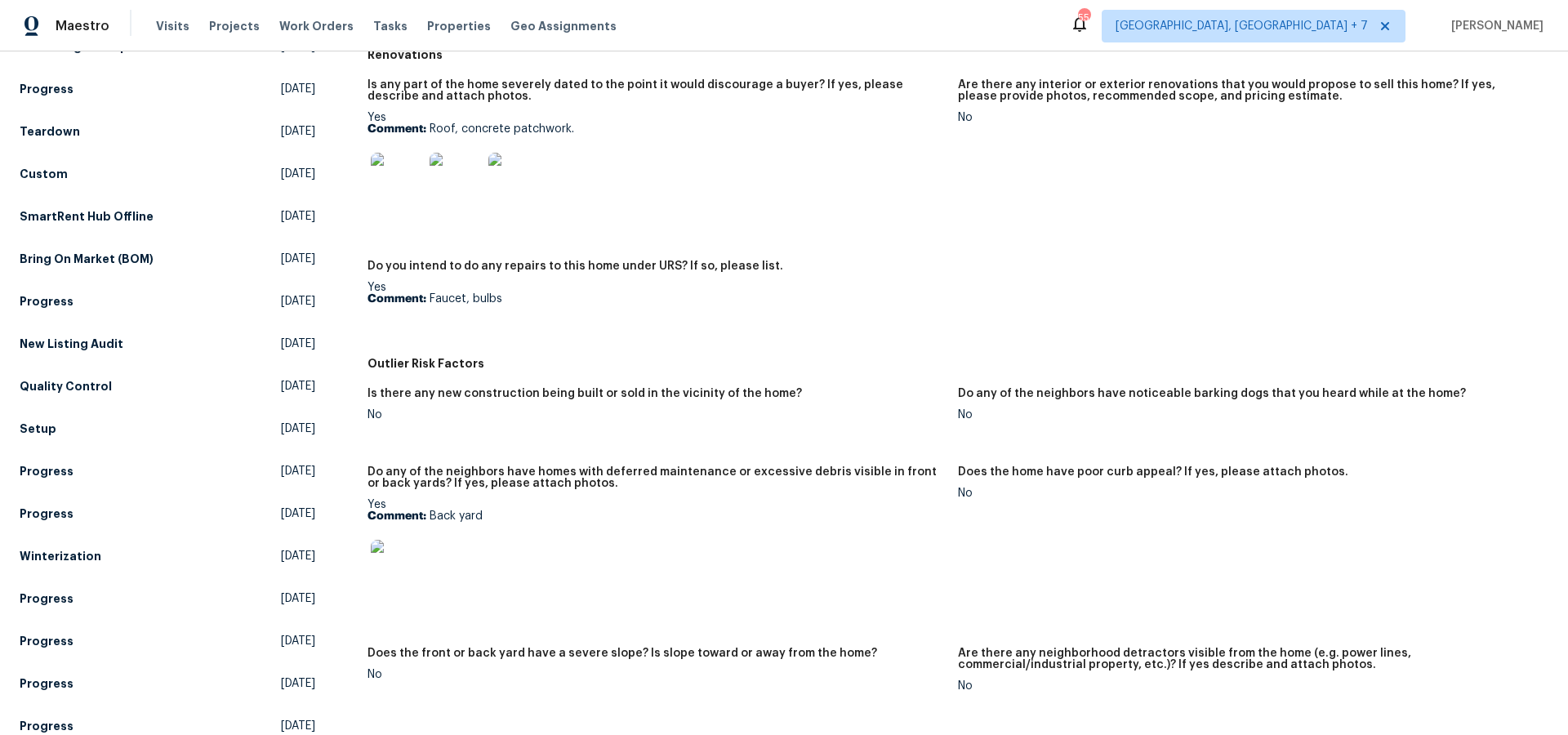
click at [406, 567] on img at bounding box center [397, 565] width 52 height 52
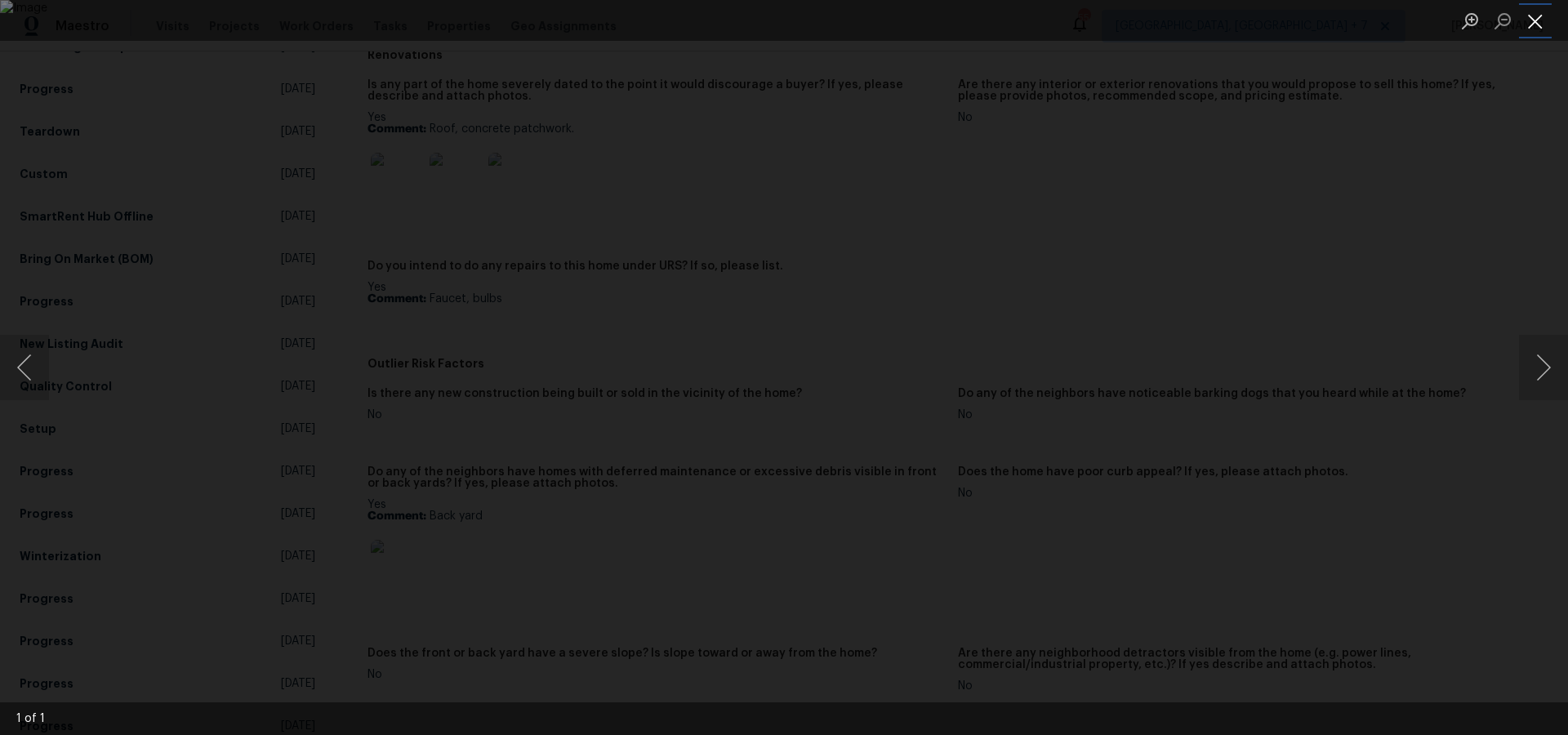
click at [1545, 20] on button "Close lightbox" at bounding box center [1535, 20] width 33 height 28
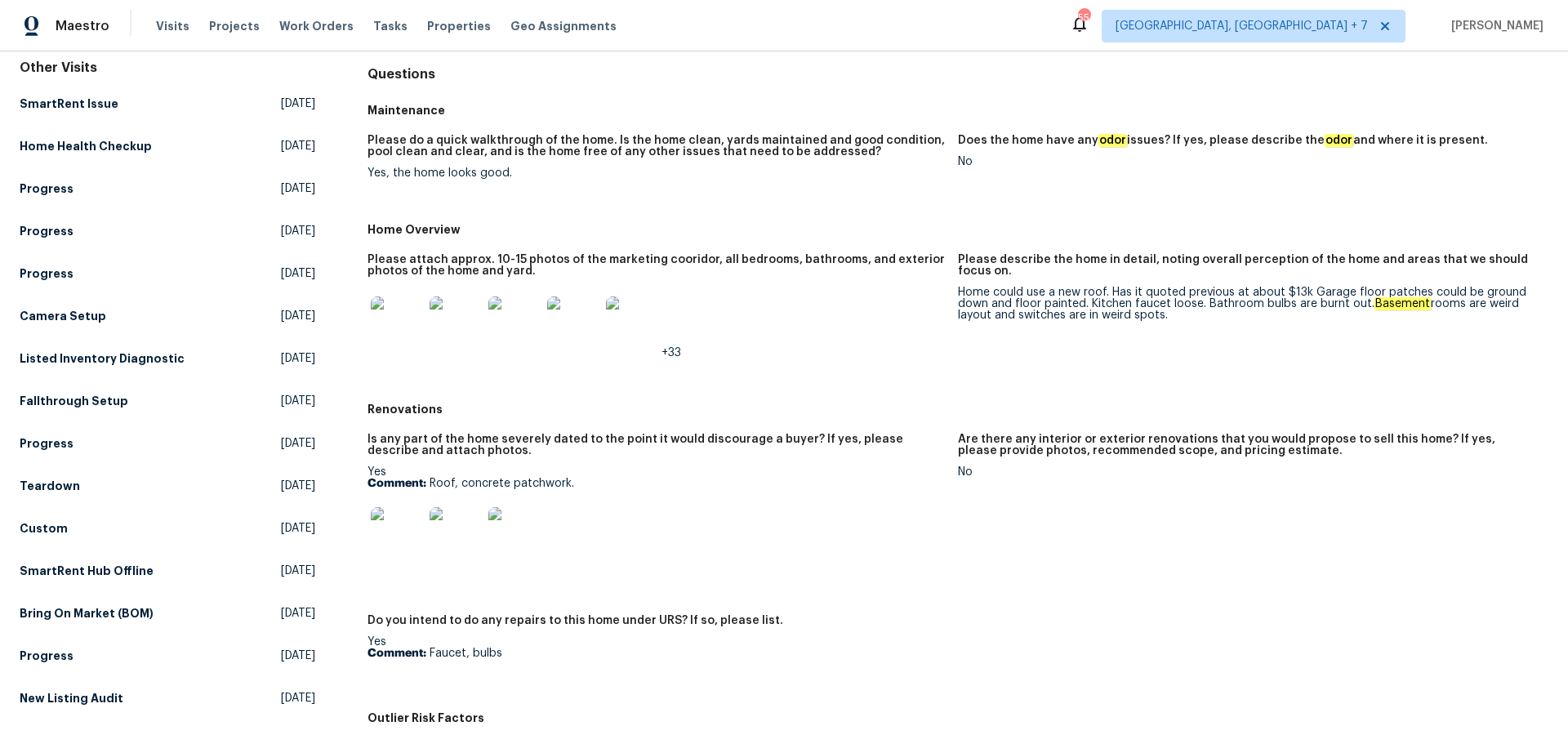
scroll to position [85, 0]
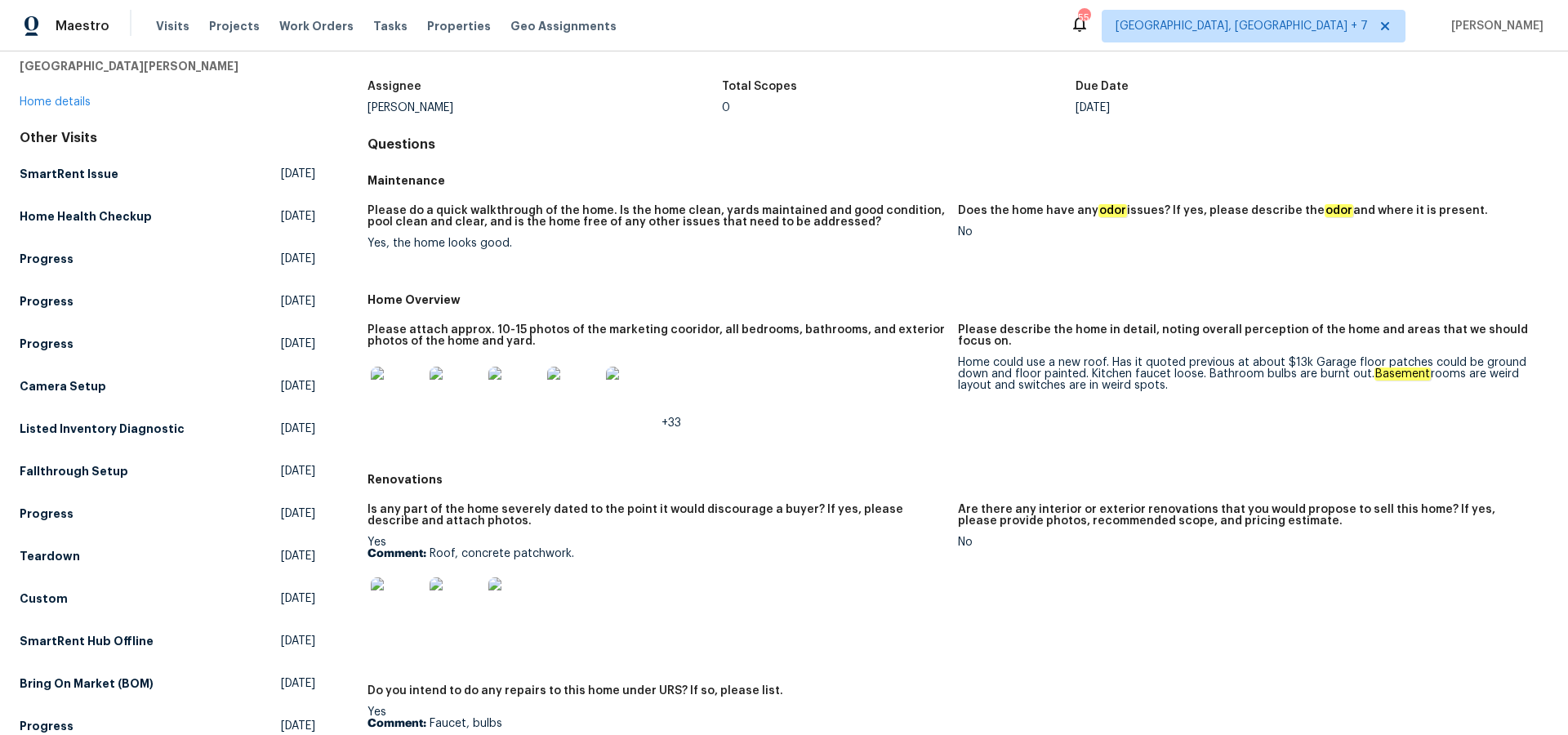
click at [395, 400] on img at bounding box center [397, 392] width 52 height 52
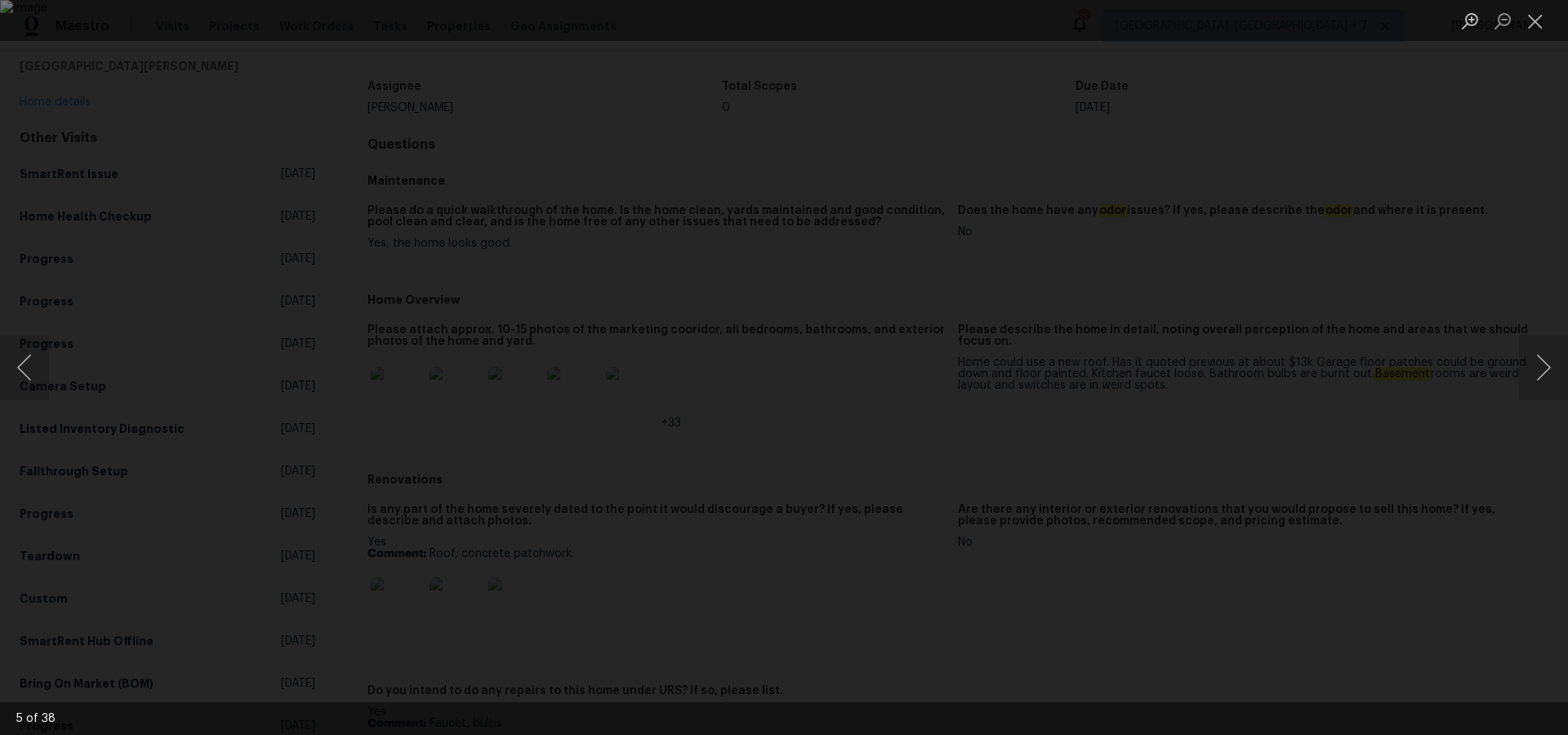
click at [756, 405] on img "Lightbox" at bounding box center [784, 368] width 1568 height 735
click at [851, 342] on img "Lightbox" at bounding box center [784, 368] width 1568 height 735
click at [787, 359] on img "Lightbox" at bounding box center [784, 368] width 1568 height 735
click at [964, 353] on img "Lightbox" at bounding box center [784, 368] width 1568 height 735
click at [1536, 28] on button "Close lightbox" at bounding box center [1535, 20] width 33 height 28
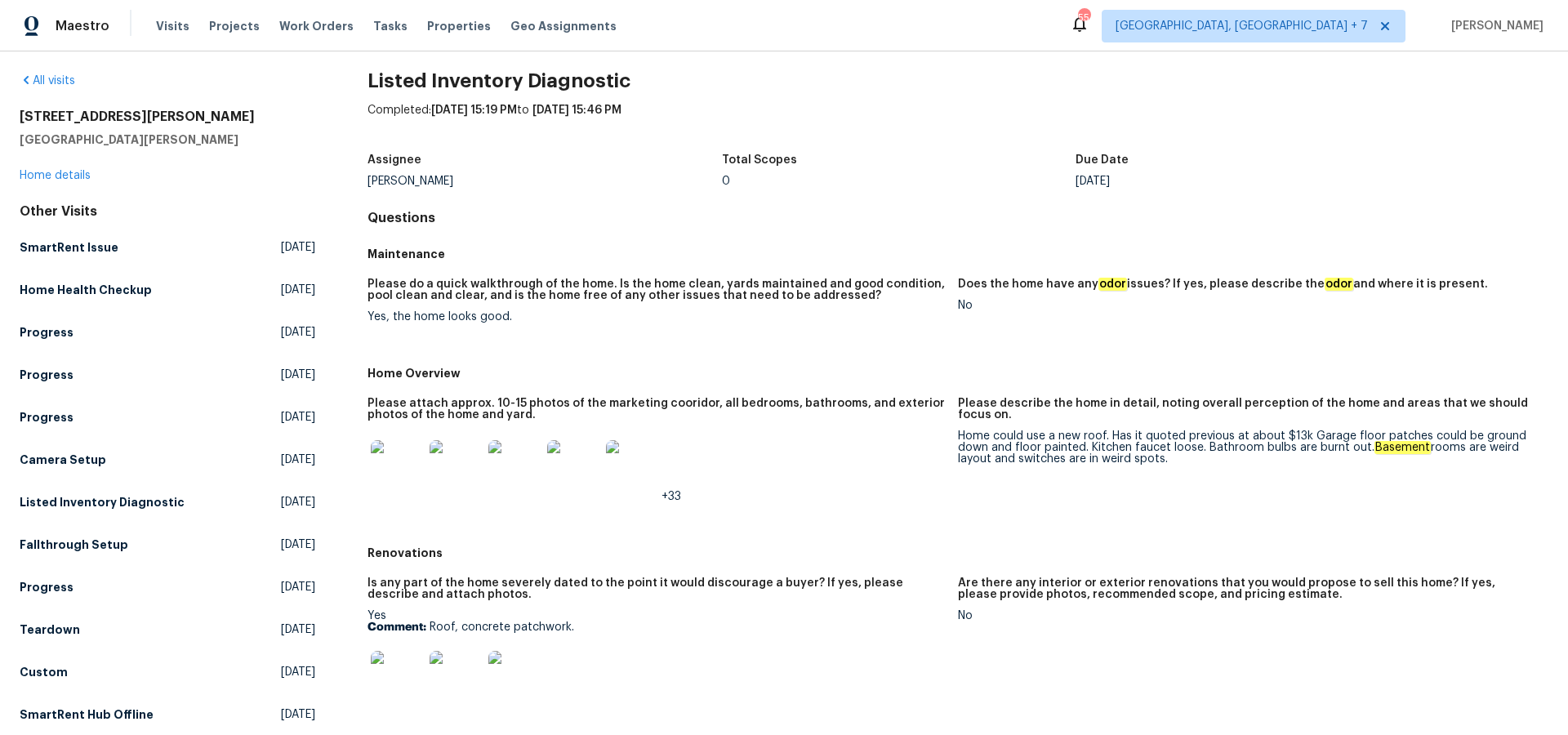
scroll to position [0, 0]
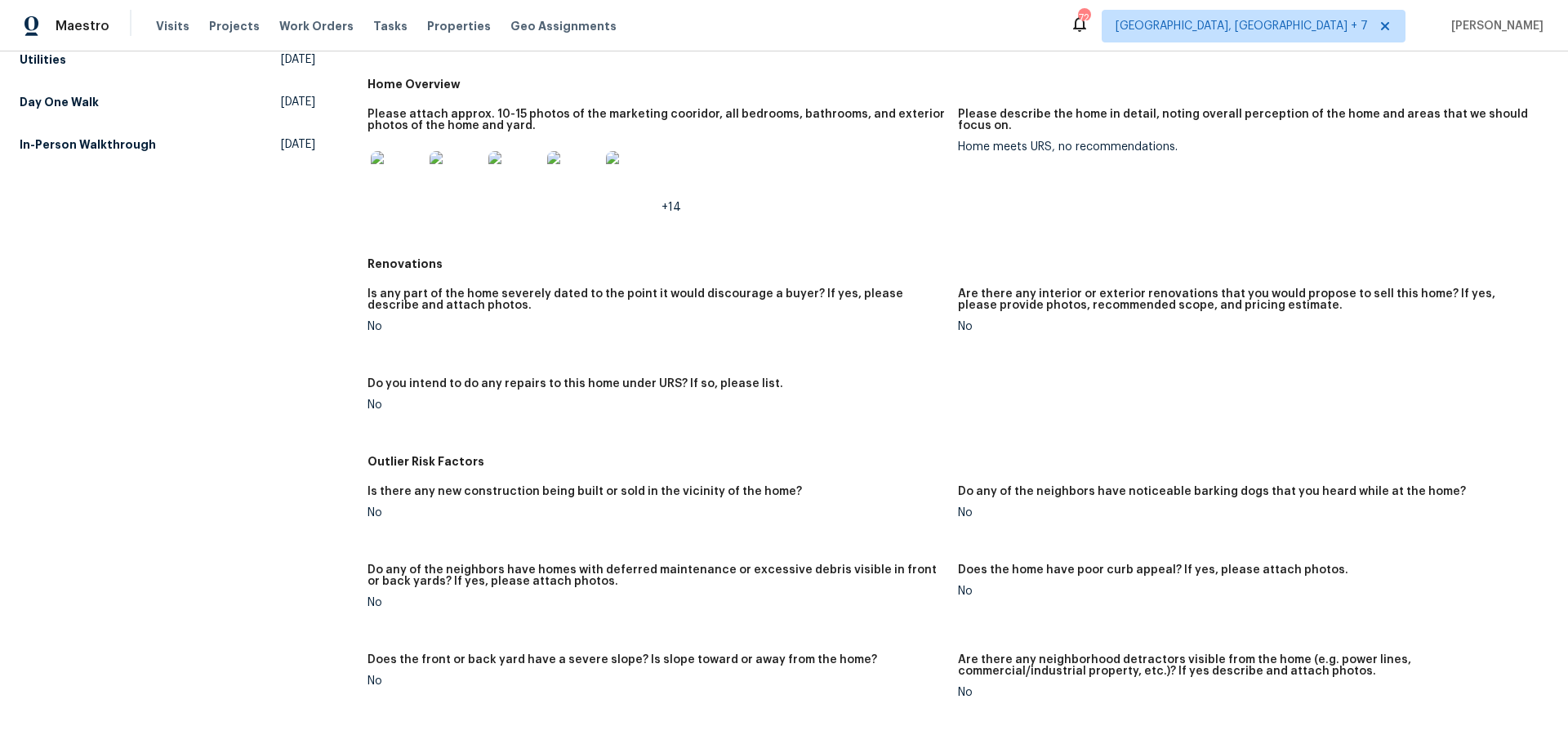
scroll to position [62, 0]
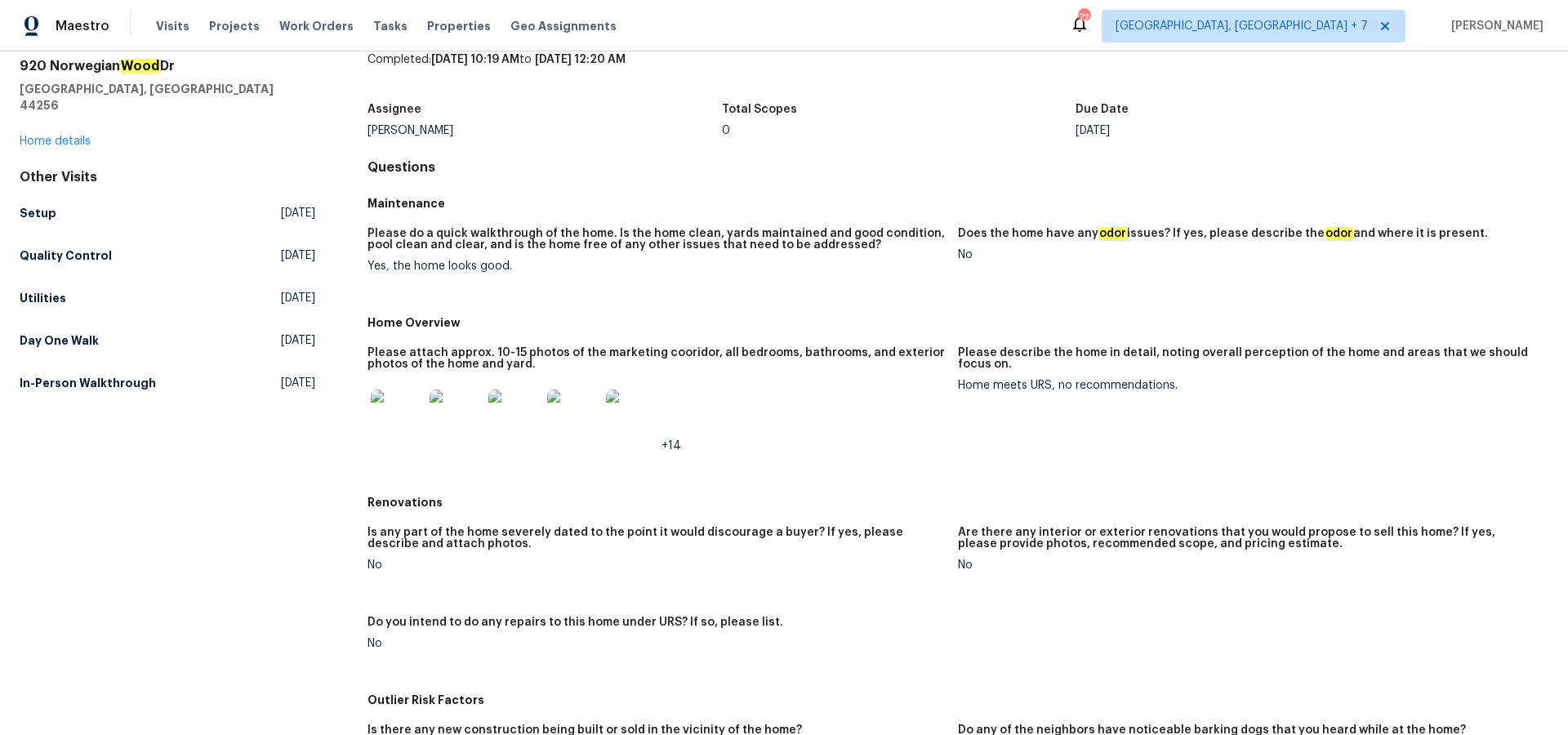
click at [393, 421] on img at bounding box center [397, 415] width 52 height 52
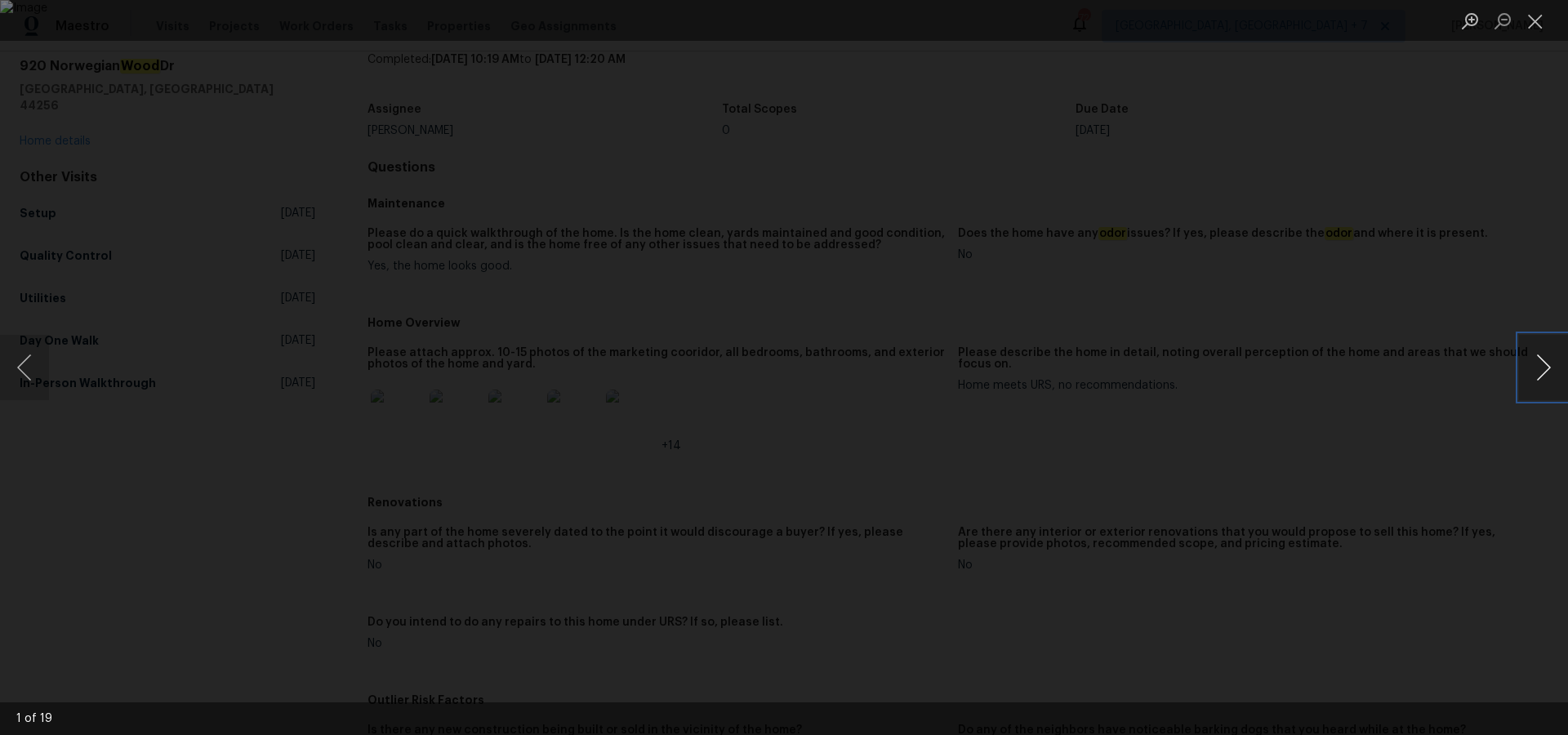
click at [1540, 357] on button "Next image" at bounding box center [1542, 367] width 49 height 65
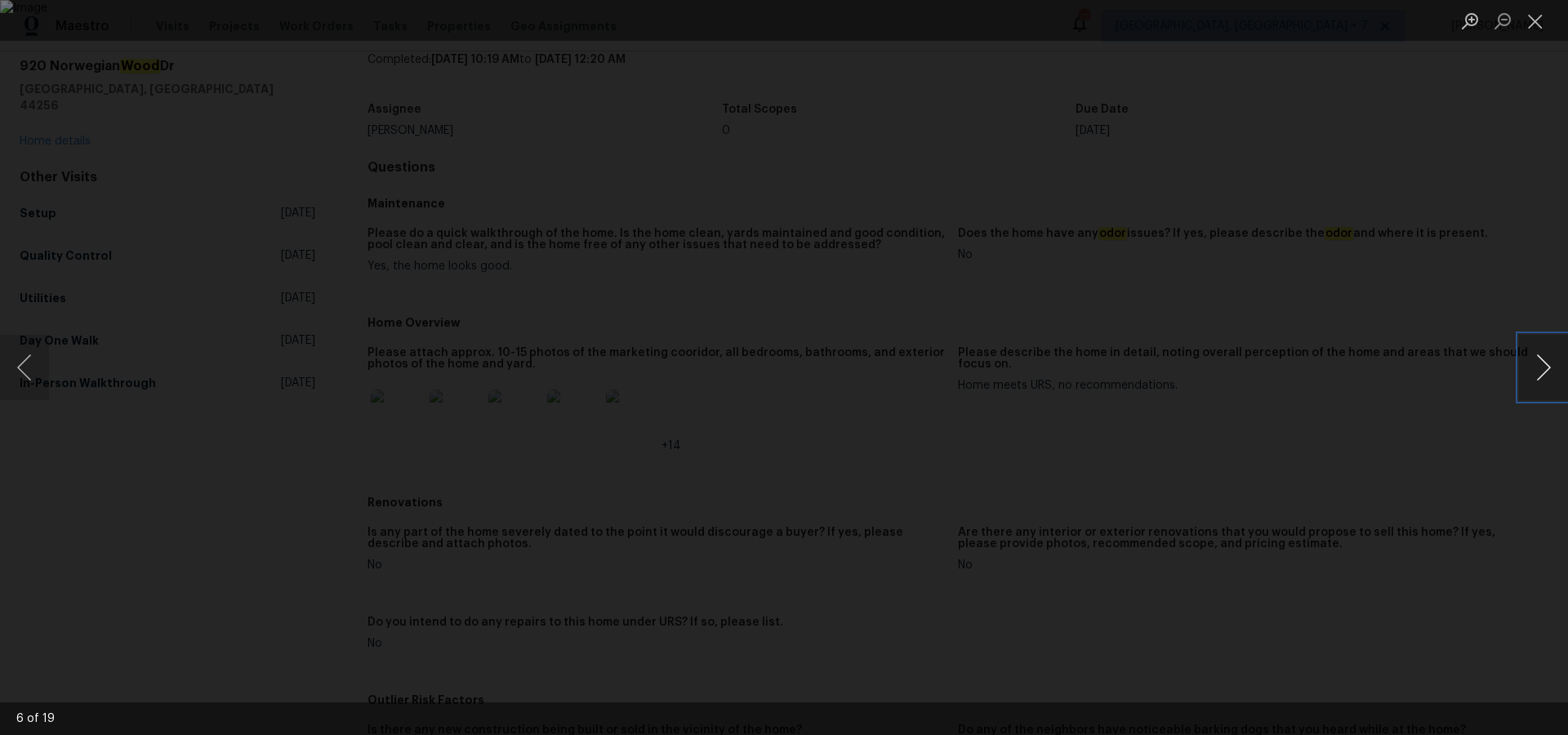
click at [1540, 357] on button "Next image" at bounding box center [1542, 367] width 49 height 65
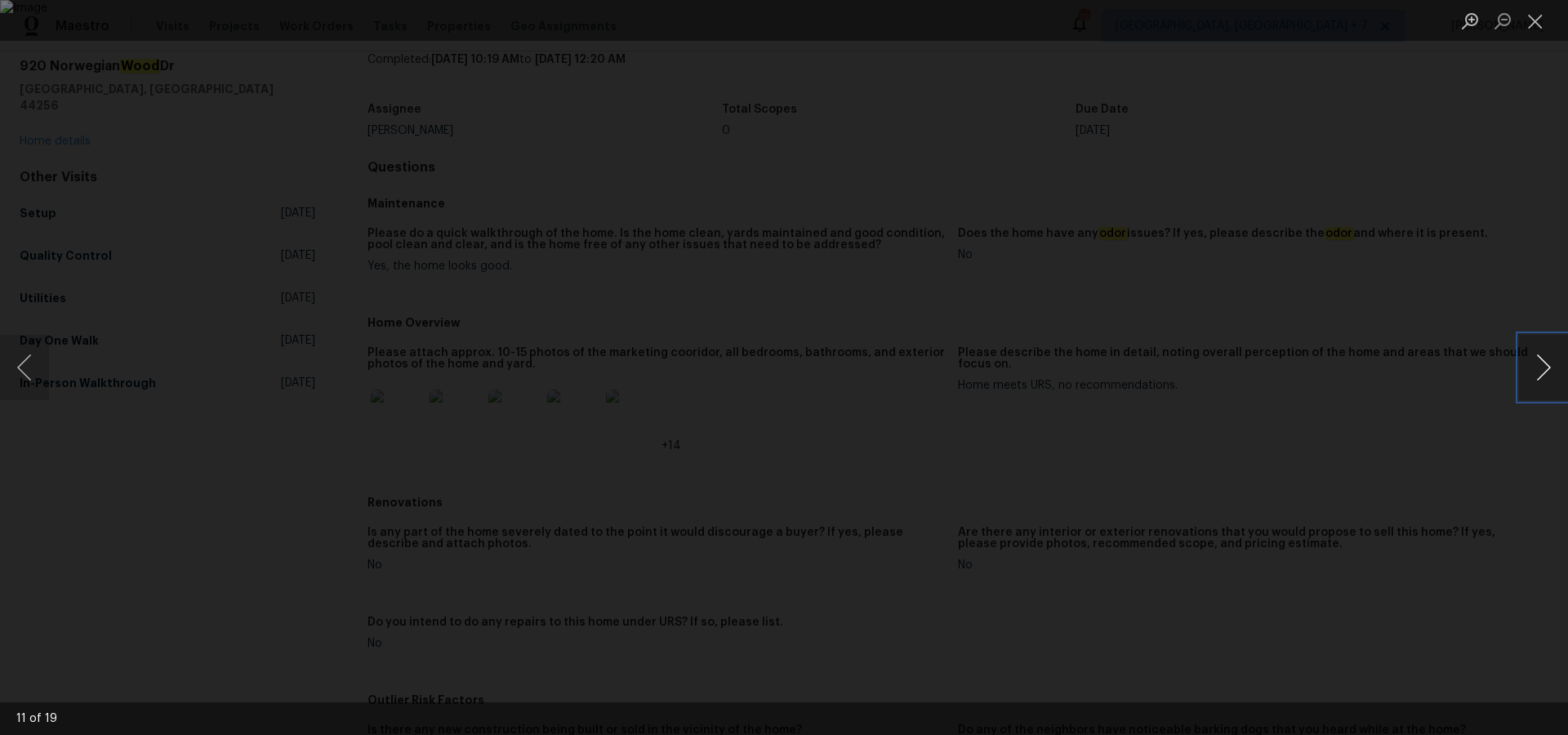
click at [1540, 357] on button "Next image" at bounding box center [1542, 367] width 49 height 65
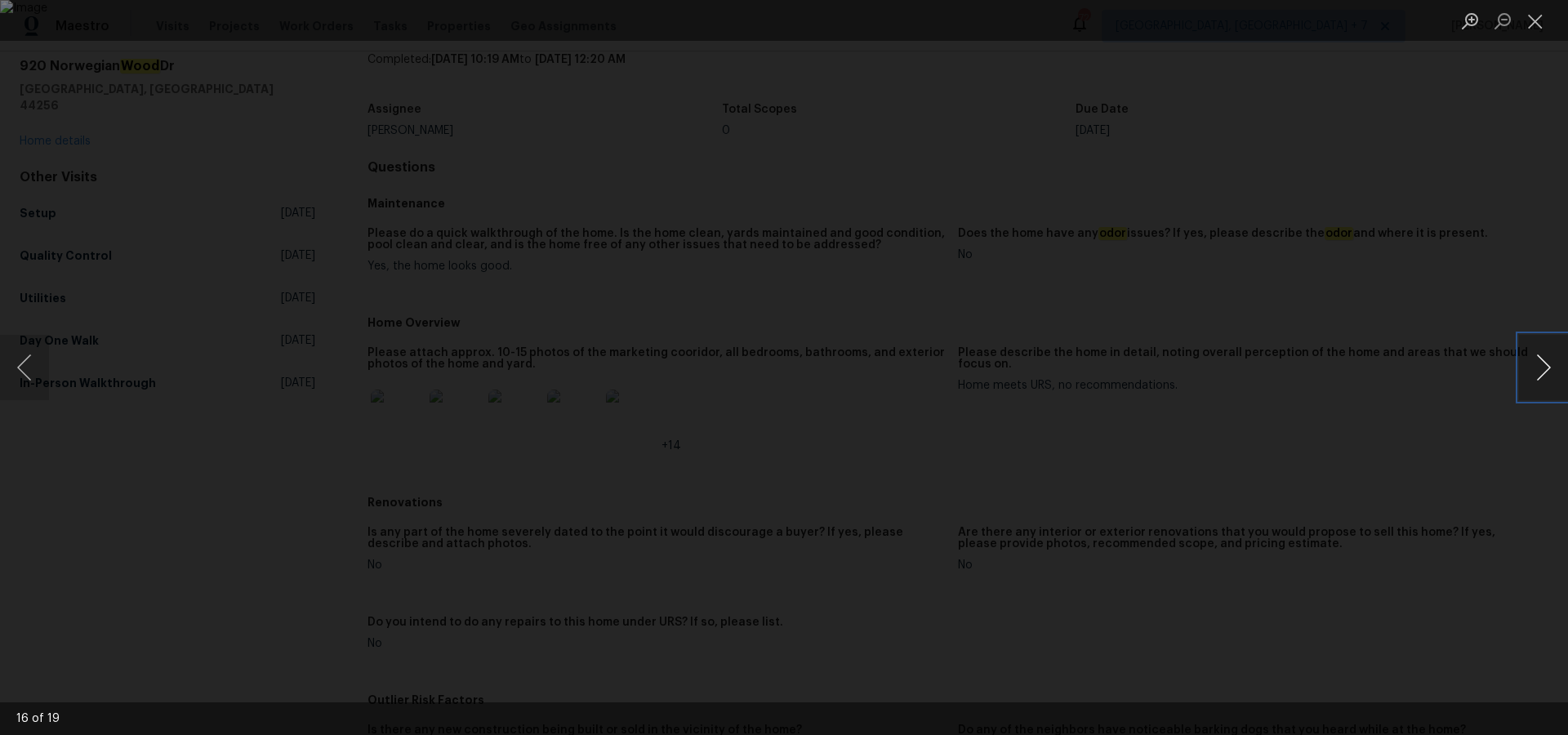
click at [1540, 357] on button "Next image" at bounding box center [1542, 367] width 49 height 65
click at [1543, 357] on button "Next image" at bounding box center [1542, 367] width 49 height 65
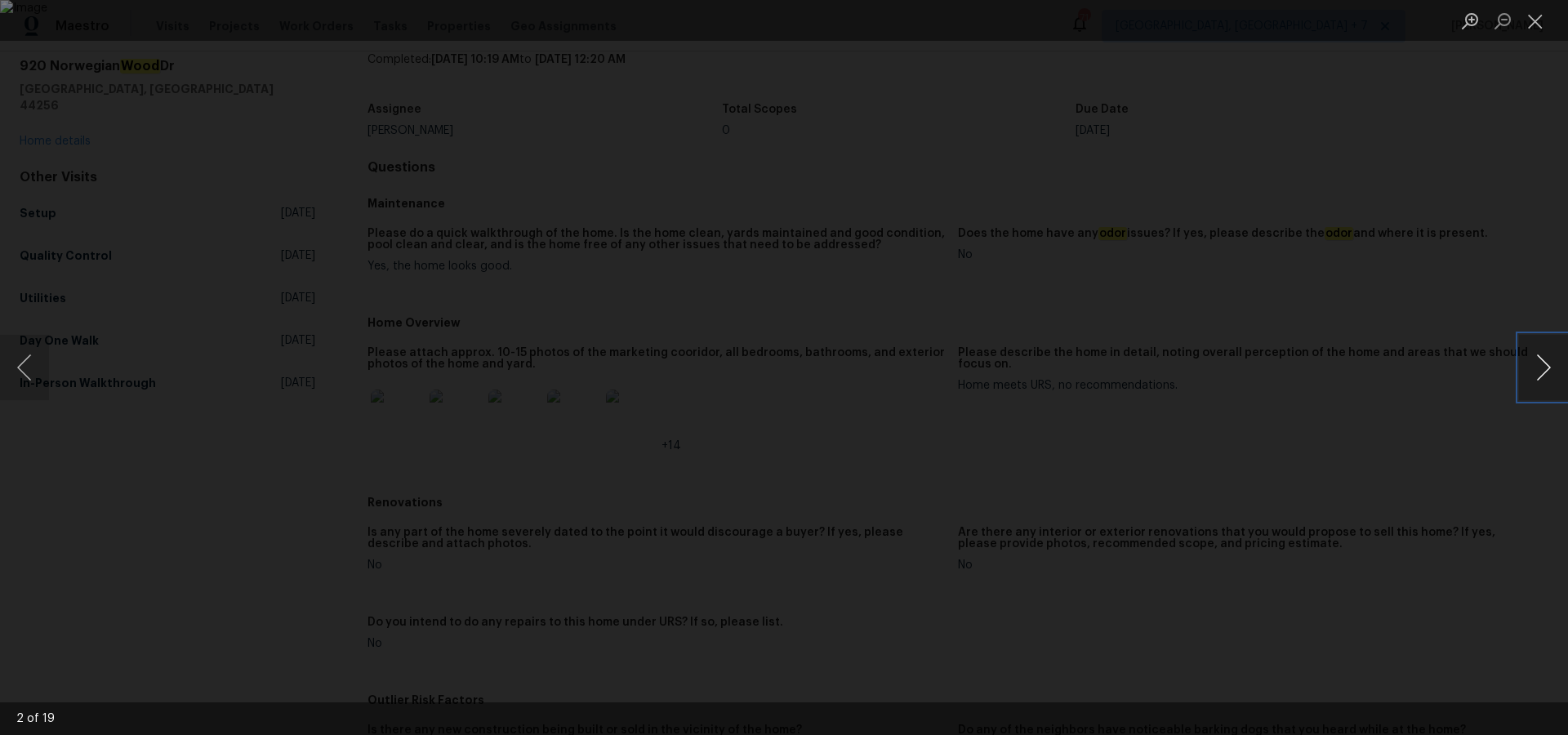
click at [1543, 357] on button "Next image" at bounding box center [1542, 367] width 49 height 65
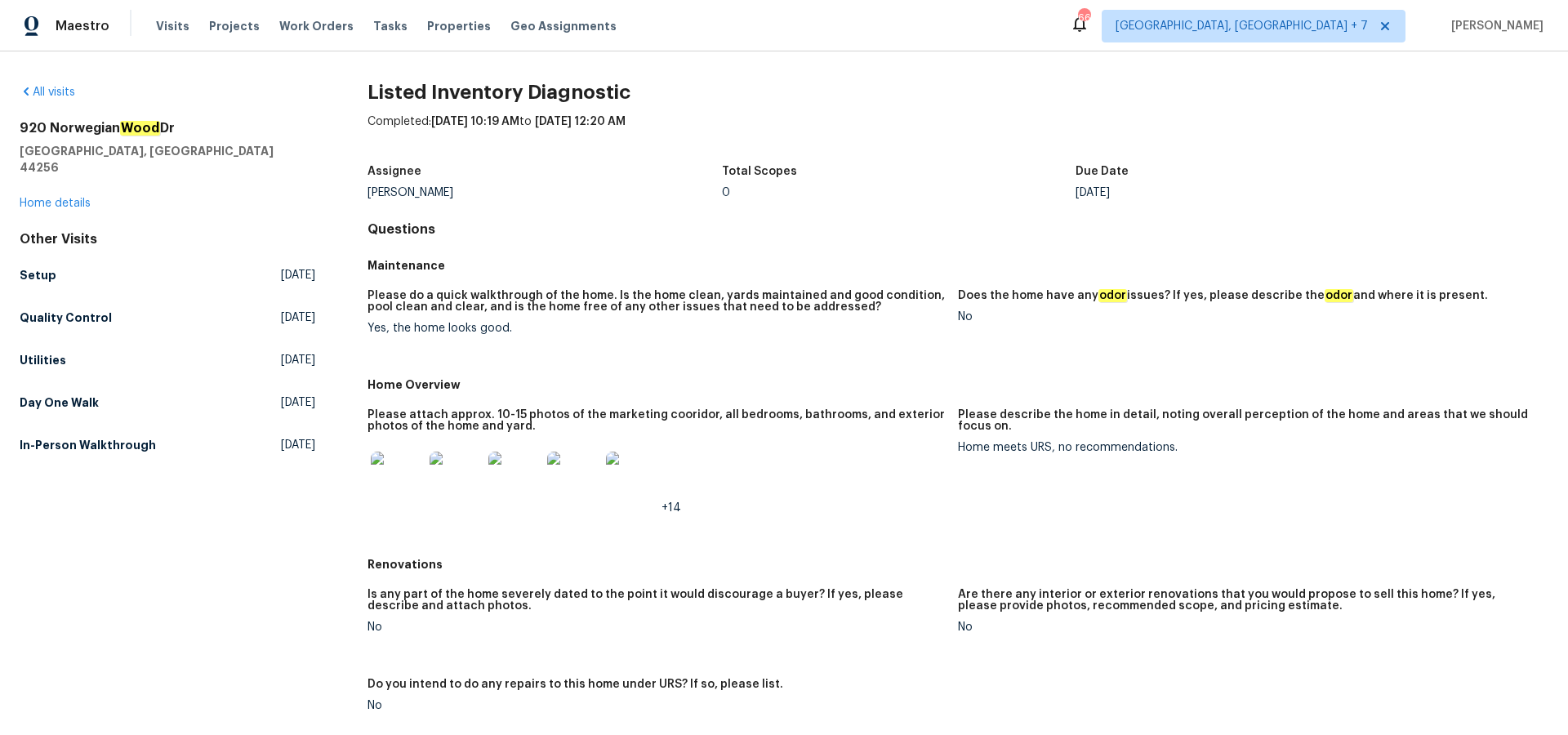
scroll to position [7, 0]
